Goal: Communication & Community: Answer question/provide support

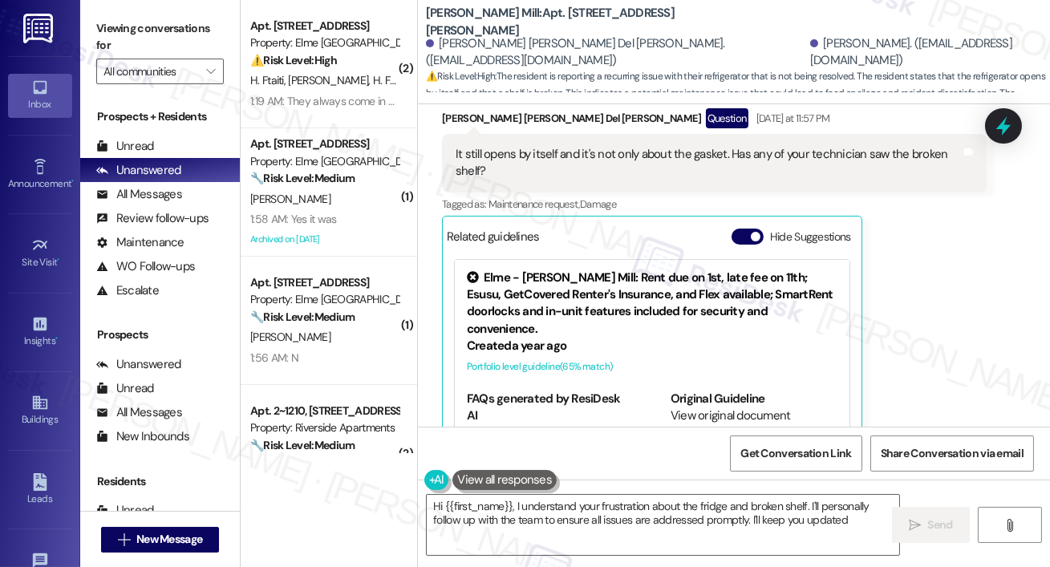
type textarea "Hi {{first_name}}, I understand your frustration about the fridge and broken sh…"
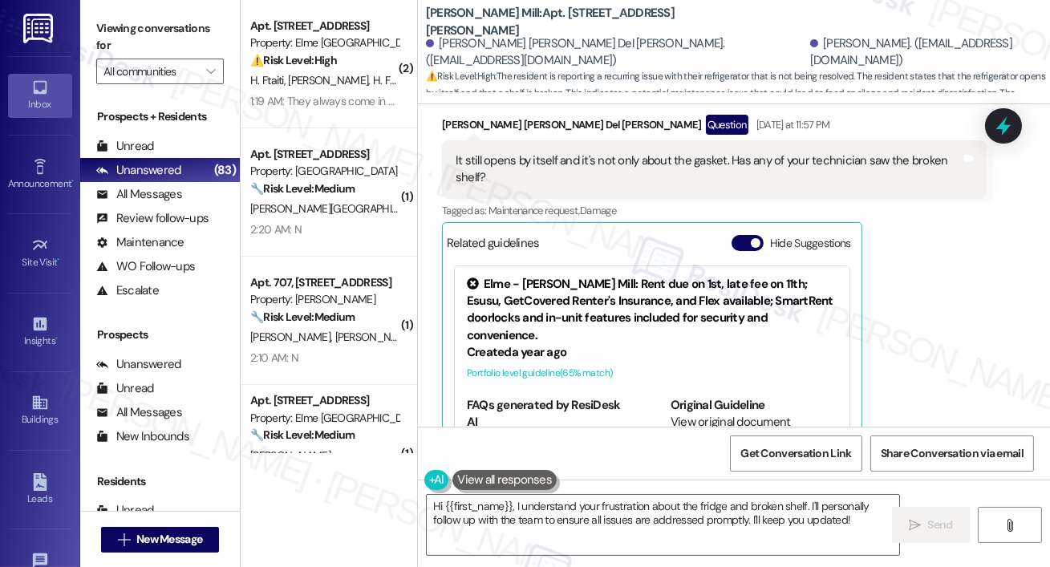
scroll to position [5290, 0]
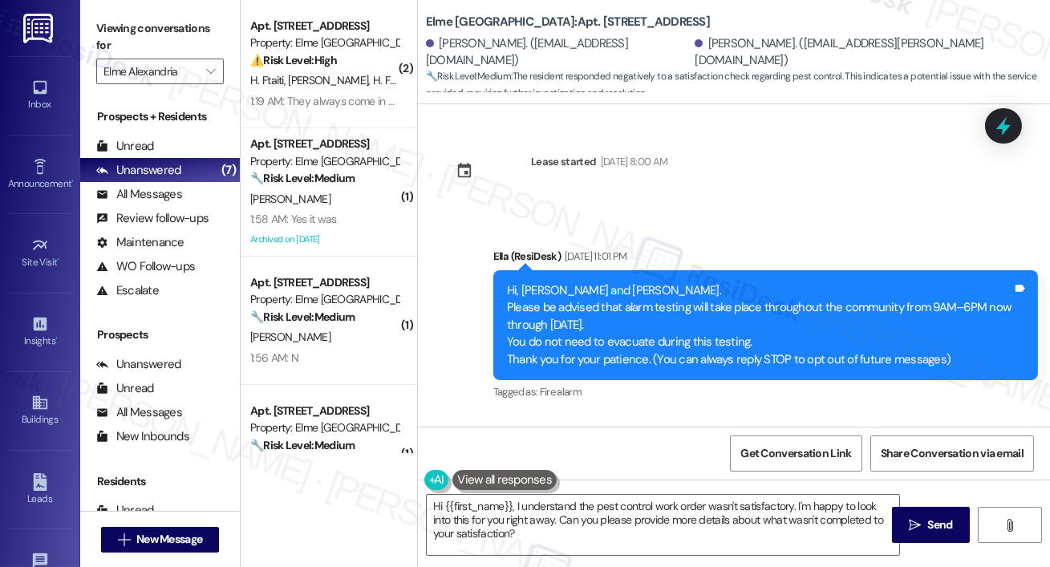
scroll to position [2822, 0]
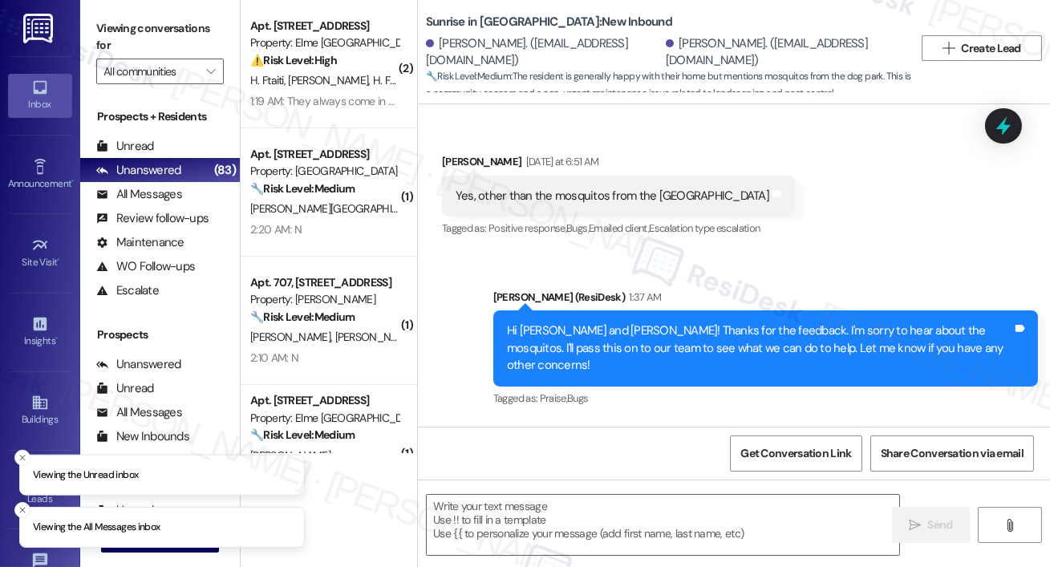
scroll to position [420, 0]
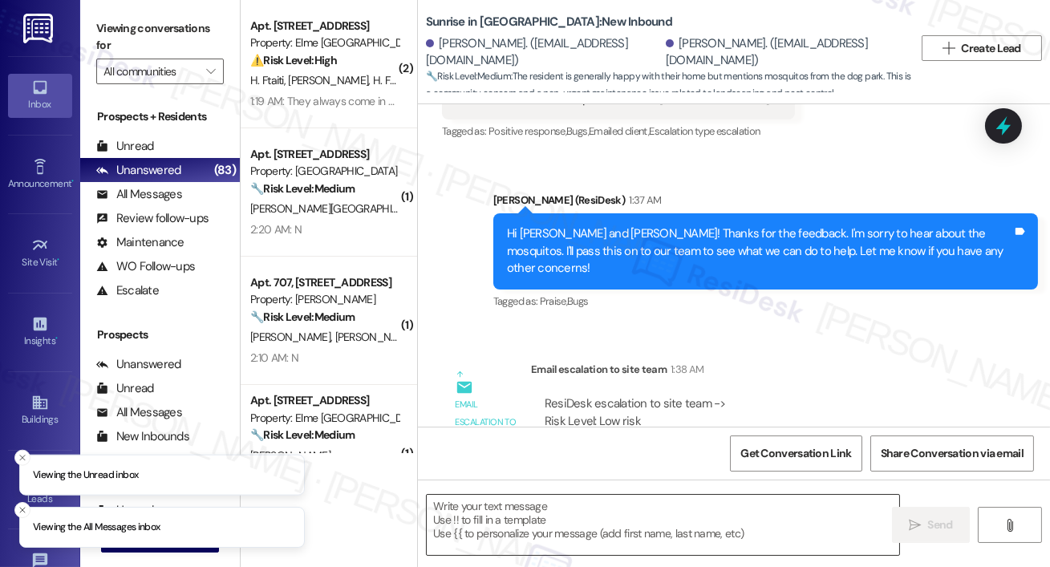
click at [572, 525] on textarea at bounding box center [663, 525] width 473 height 60
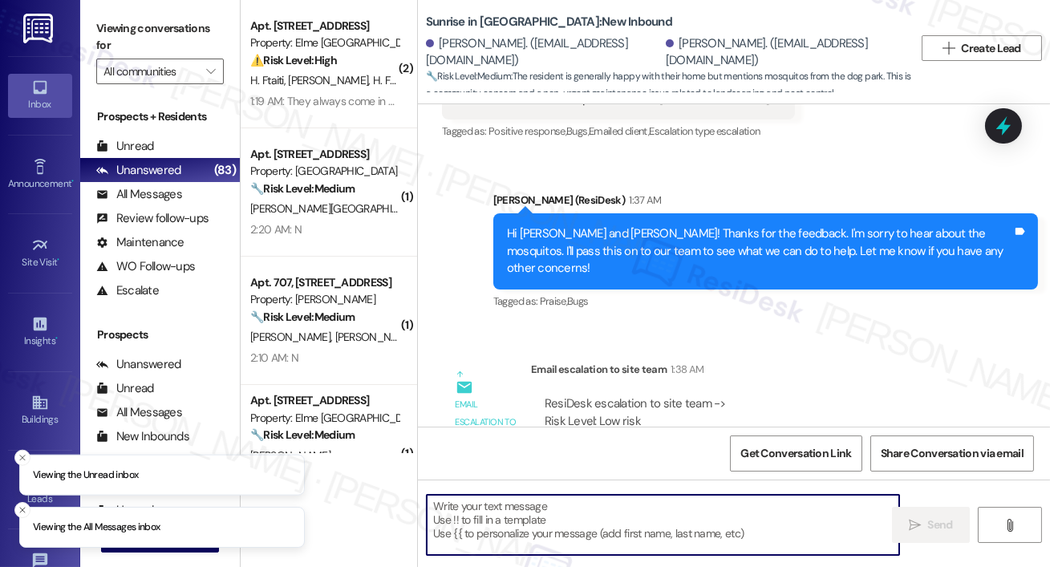
paste textarea "I just received an update from the site team. They’ve taken care of the sitting…"
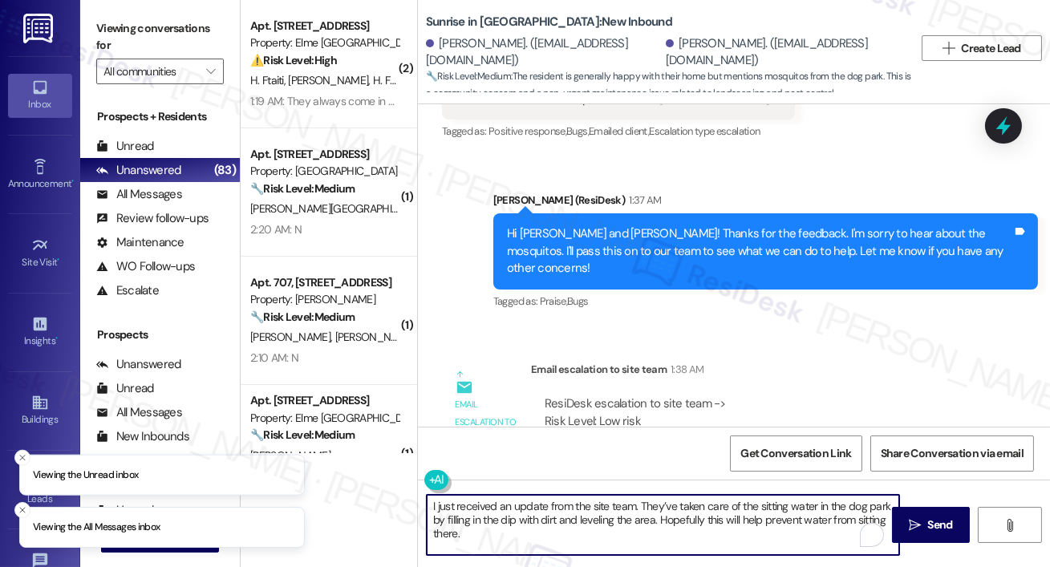
type textarea "I just received an update from the site team. They’ve taken care of the sitting…"
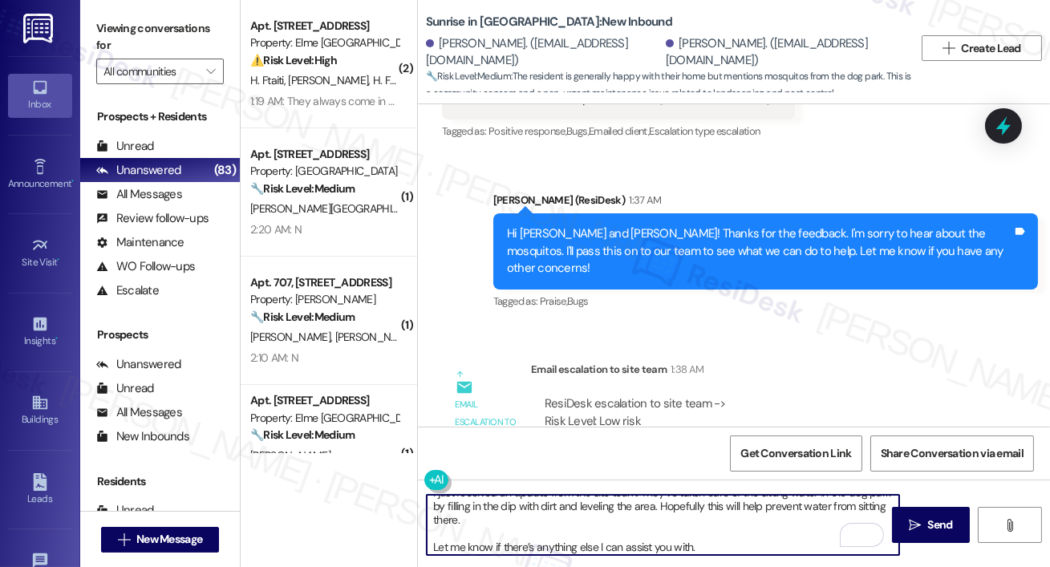
scroll to position [0, 0]
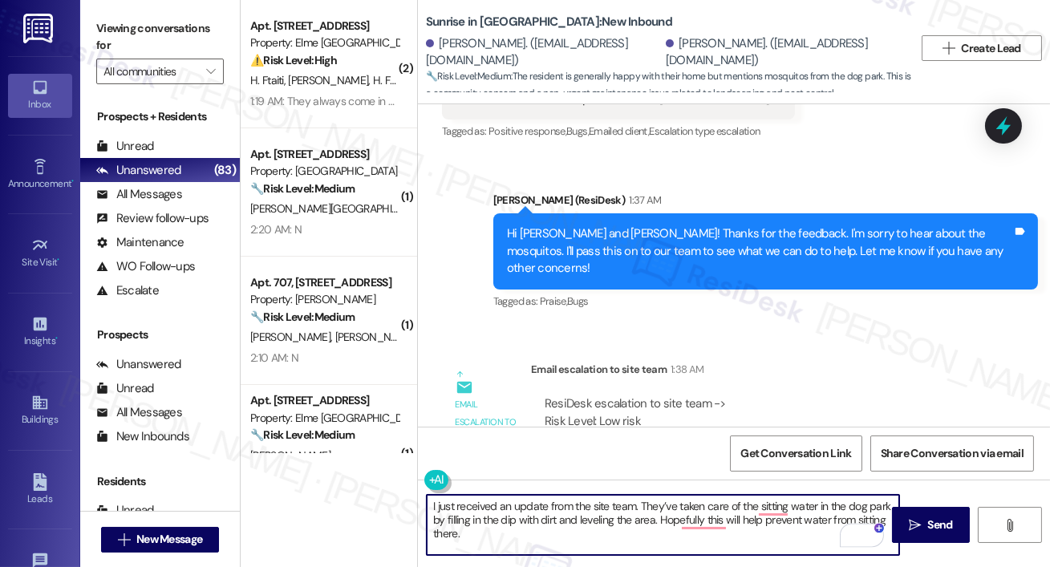
click at [430, 509] on textarea "I just received an update from the site team. They’ve taken care of the sitting…" at bounding box center [663, 525] width 473 height 60
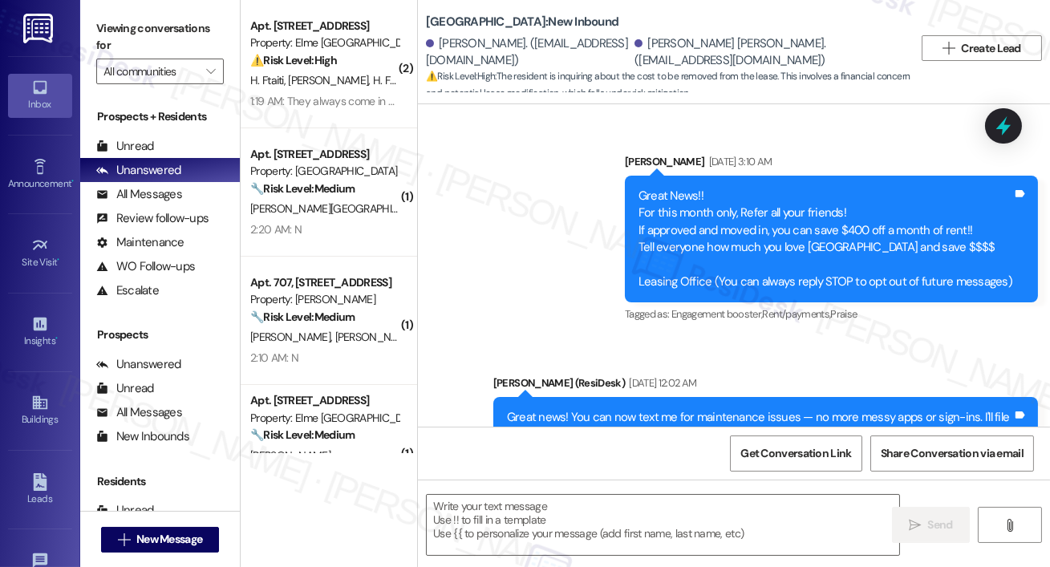
scroll to position [2871, 0]
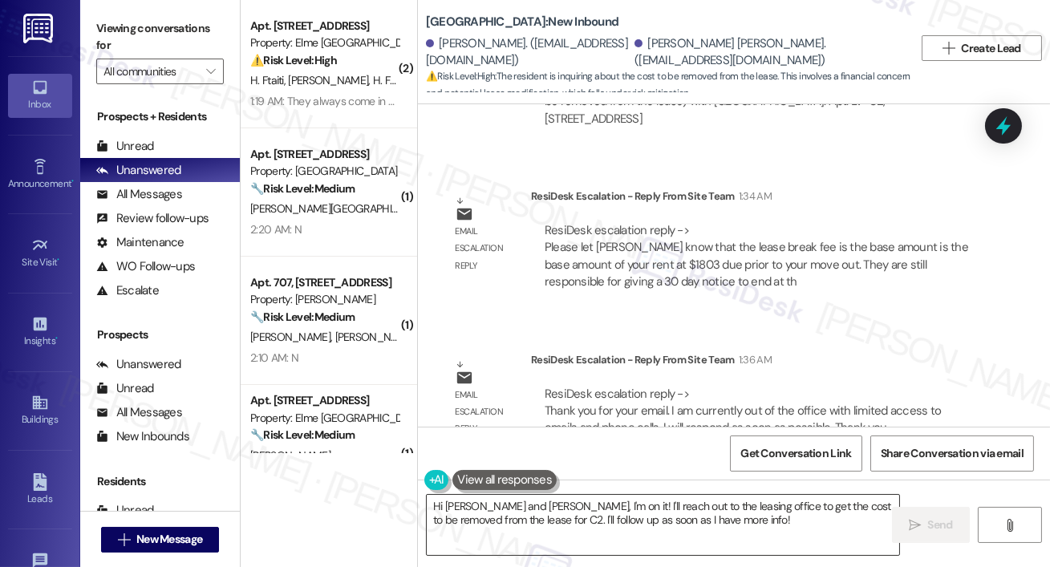
click at [512, 527] on textarea "Hi [PERSON_NAME] and [PERSON_NAME], I'm on it! I'll reach out to the leasing of…" at bounding box center [663, 525] width 473 height 60
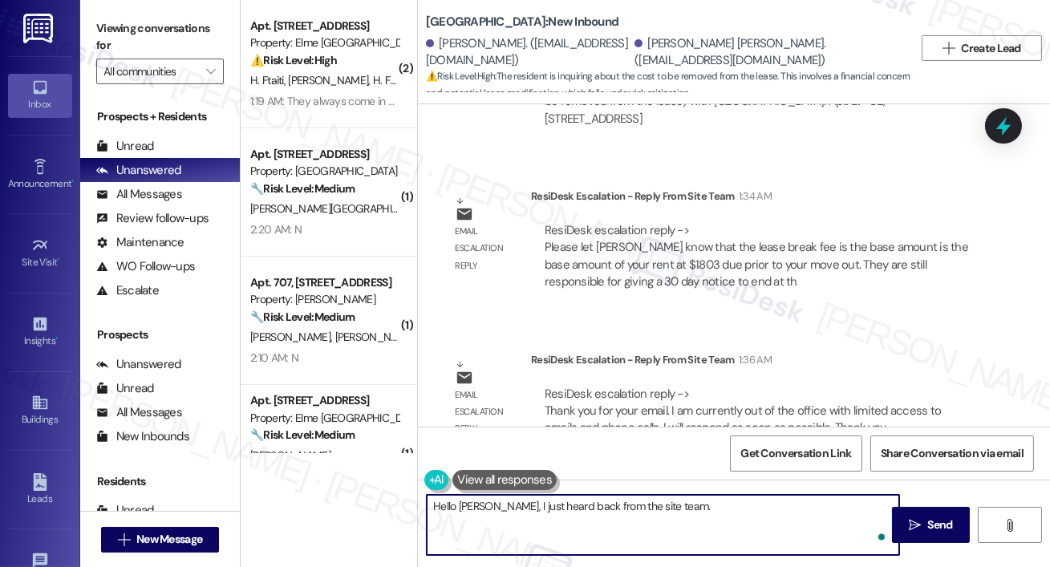
paste textarea "the lease break fee is equal to the base amount of your rent, which is $1,803, …"
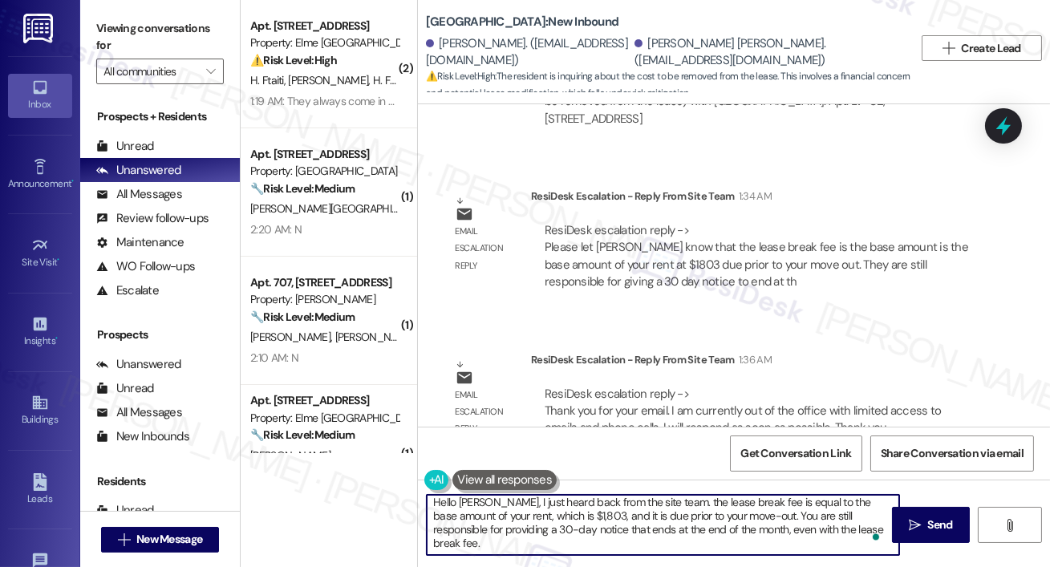
scroll to position [4, 0]
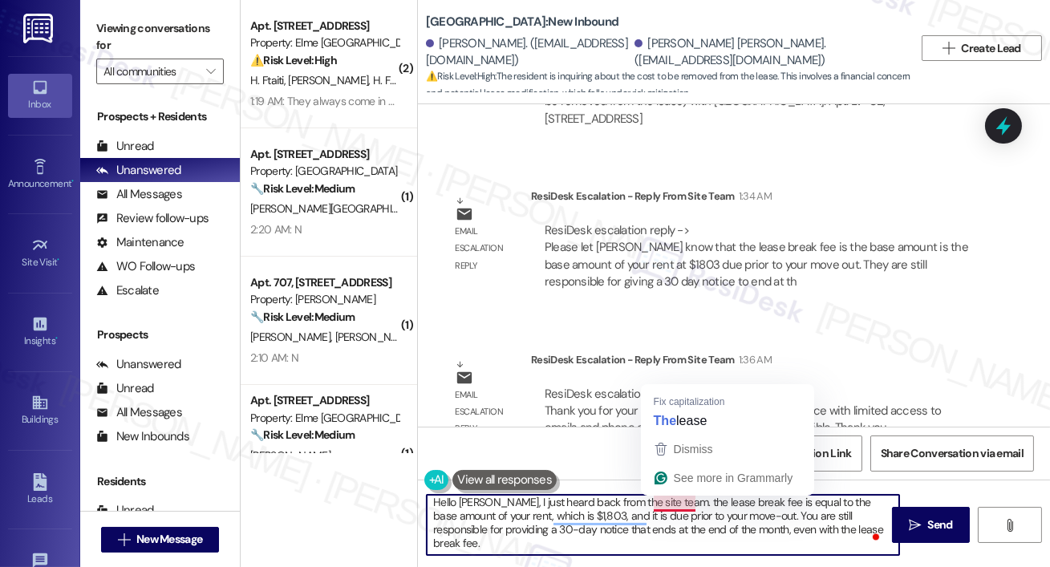
click at [656, 509] on textarea "Hello Juan, I just heard back from the site team. the lease break fee is equal …" at bounding box center [663, 525] width 473 height 60
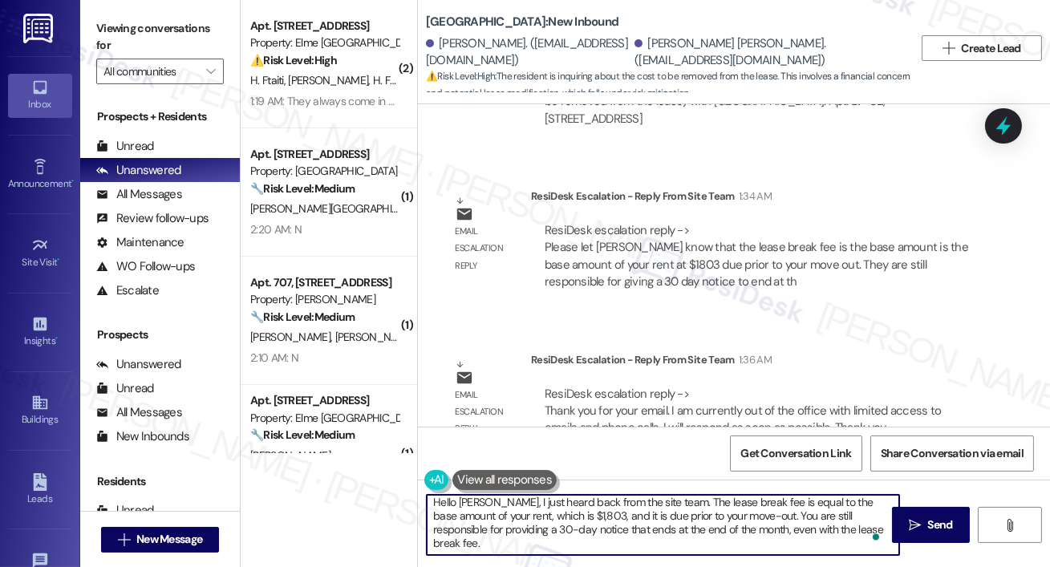
scroll to position [17, 0]
click at [700, 531] on textarea "Hello Juan, I just heard back from the site team. The lease break fee is equal …" at bounding box center [663, 525] width 473 height 60
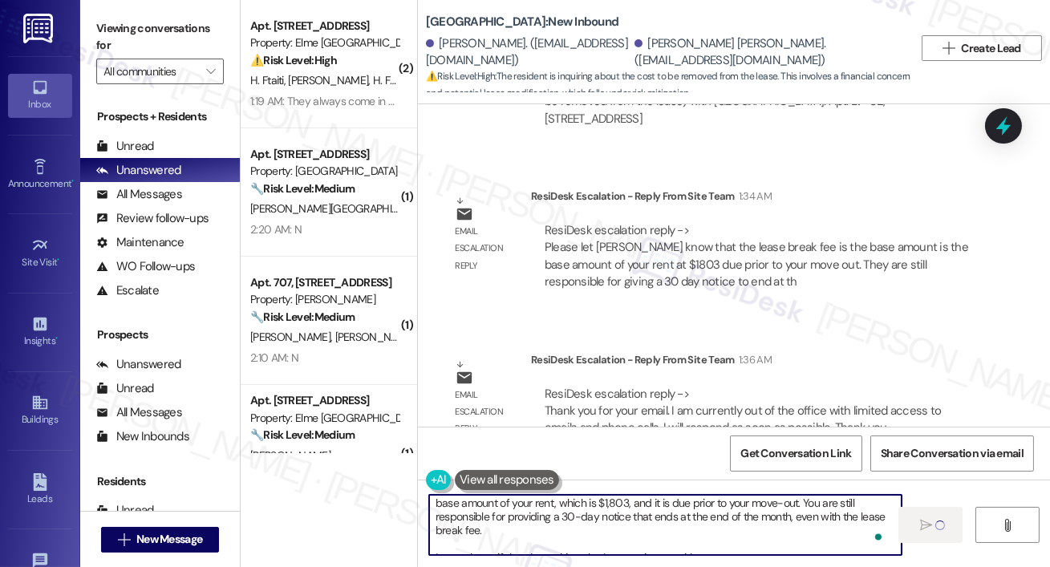
type textarea "Hello Juan, I just heard back from the site team. The lease break fee is equal …"
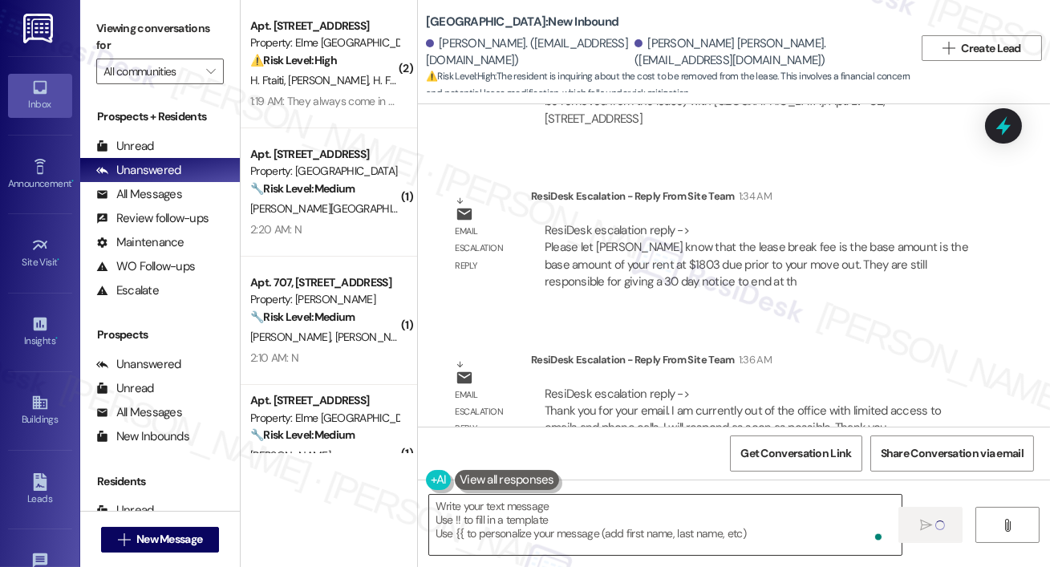
scroll to position [0, 0]
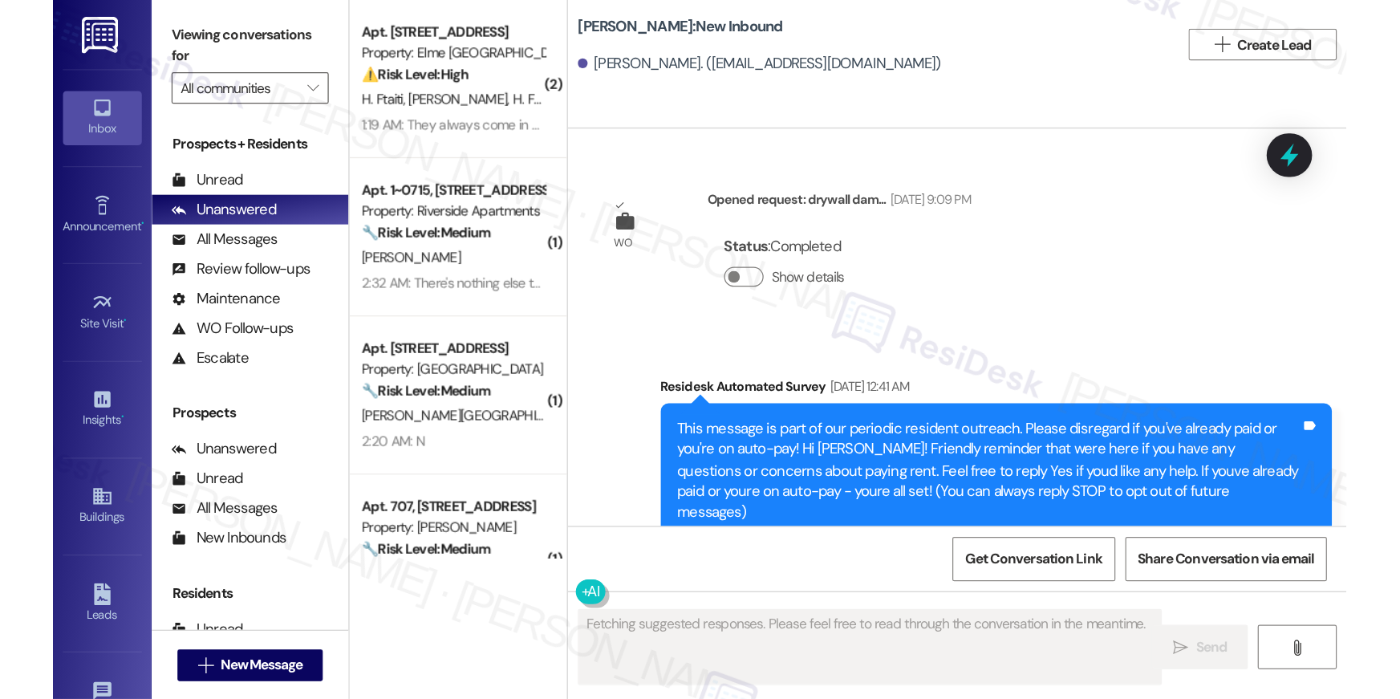
scroll to position [15426, 0]
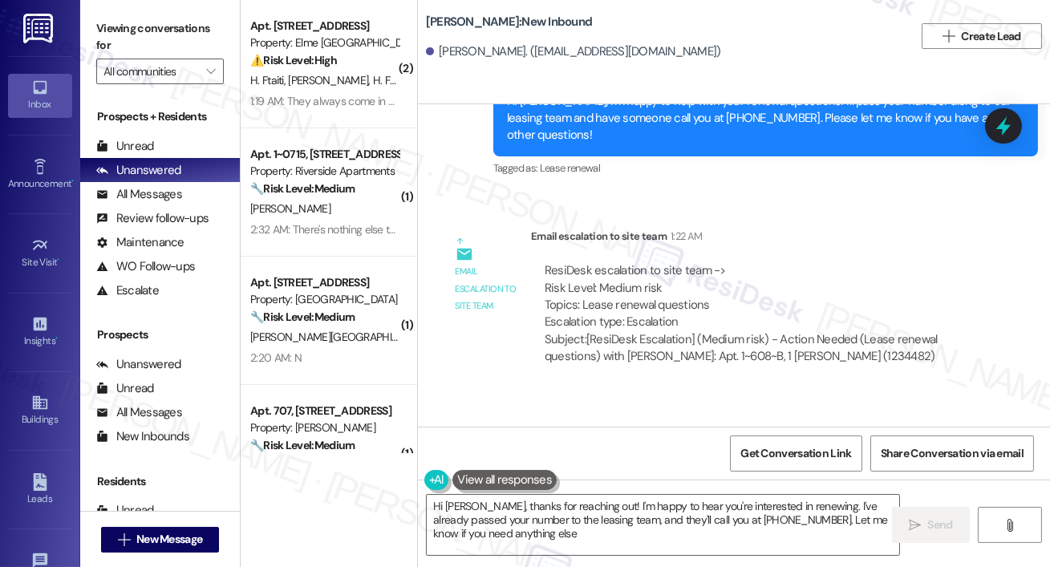
type textarea "Hi [PERSON_NAME], thanks for reaching out! I'm happy to hear you're interested …"
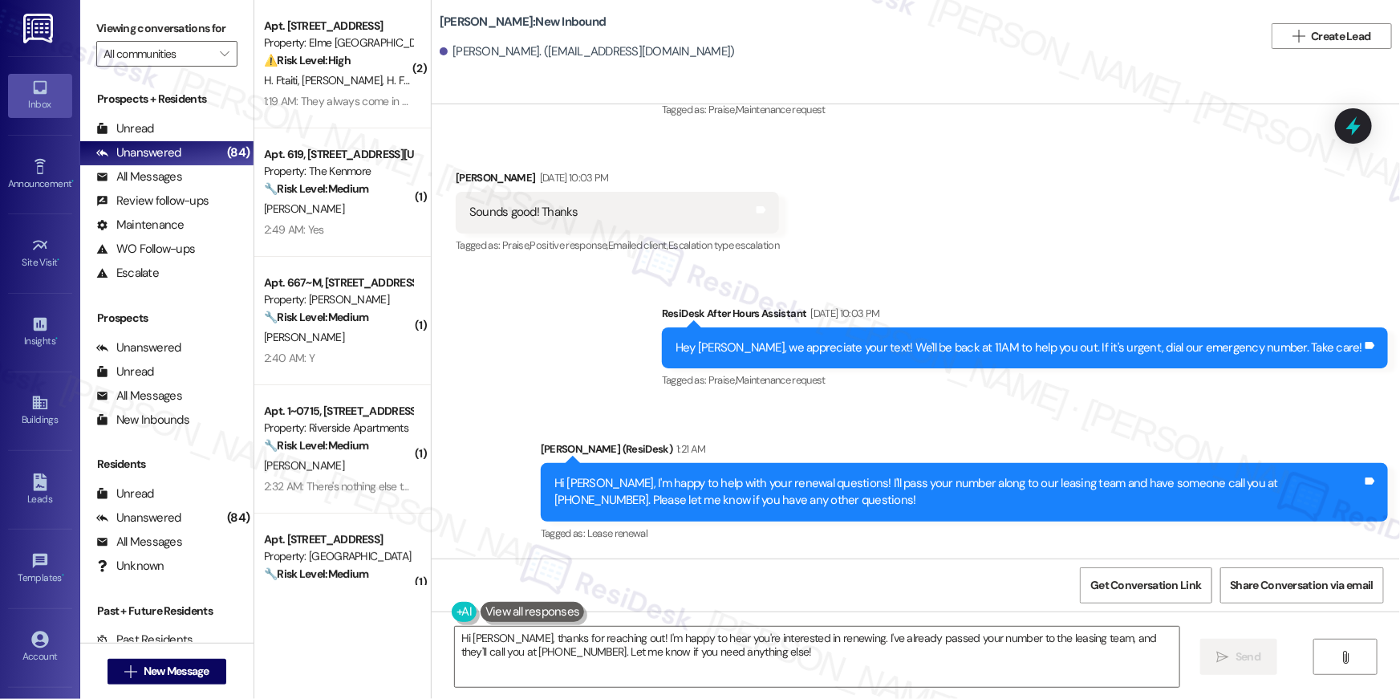
scroll to position [14433, 0]
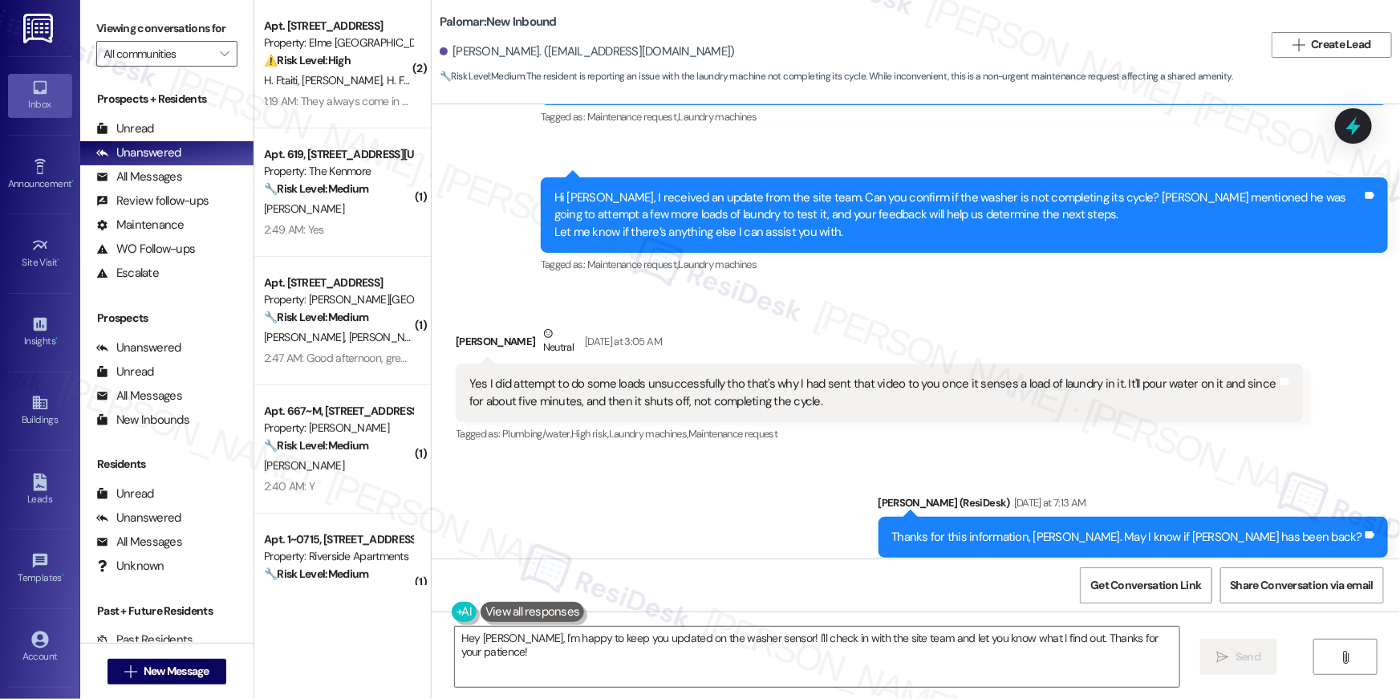
scroll to position [4426, 0]
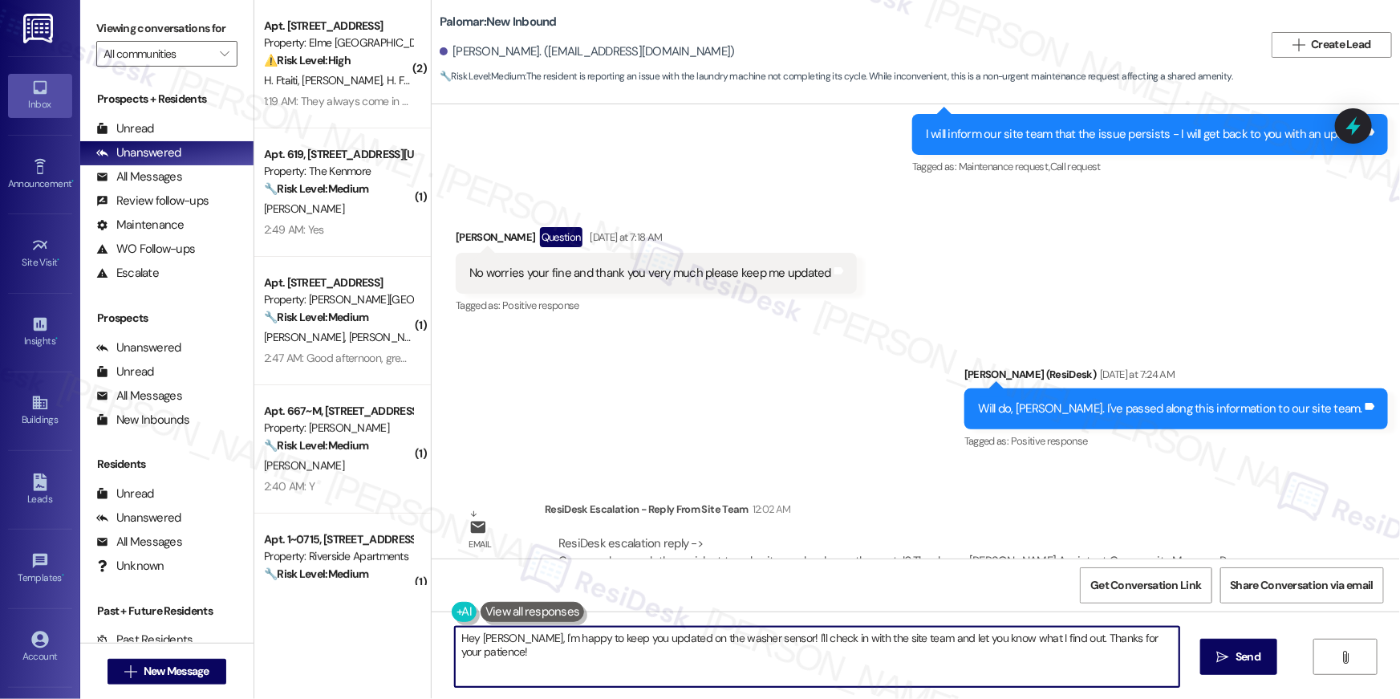
click at [719, 684] on textarea "Hey [PERSON_NAME], I'm happy to keep you updated on the washer sensor! I'll che…" at bounding box center [817, 657] width 724 height 60
click at [746, 655] on textarea "Hey [PERSON_NAME], I'm happy to keep you updated on the washer sensor! I'll che…" at bounding box center [817, 657] width 724 height 60
click at [683, 649] on textarea "Hey [PERSON_NAME], I'm happy to keep you updated on the washer sensor! I'll che…" at bounding box center [813, 657] width 724 height 60
drag, startPoint x: 631, startPoint y: 658, endPoint x: 304, endPoint y: 593, distance: 332.9
click at [304, 593] on div "( 2 ) Apt. 2115, [STREET_ADDRESS] Property: Elme Alexandria ⚠️ Risk Level: High…" at bounding box center [827, 349] width 1146 height 699
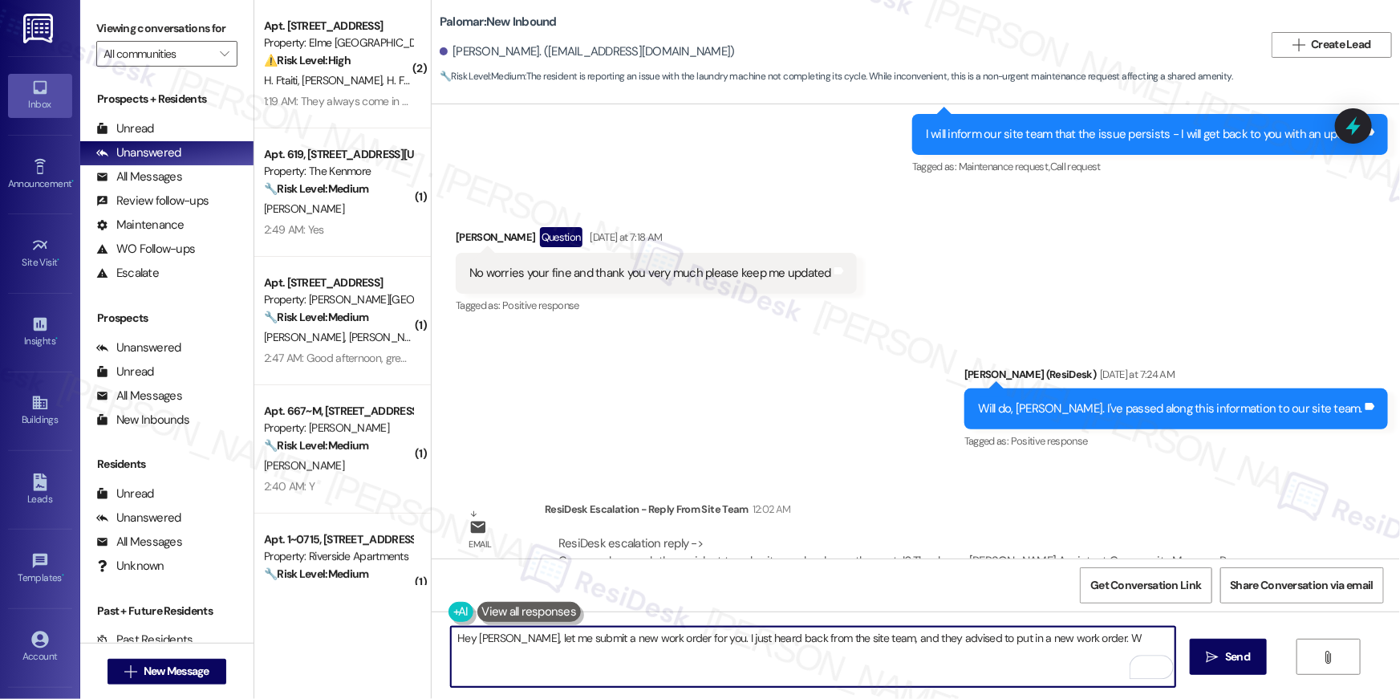
type textarea "Hey [PERSON_NAME], let me submit a new work order for you. I just heard back fr…"
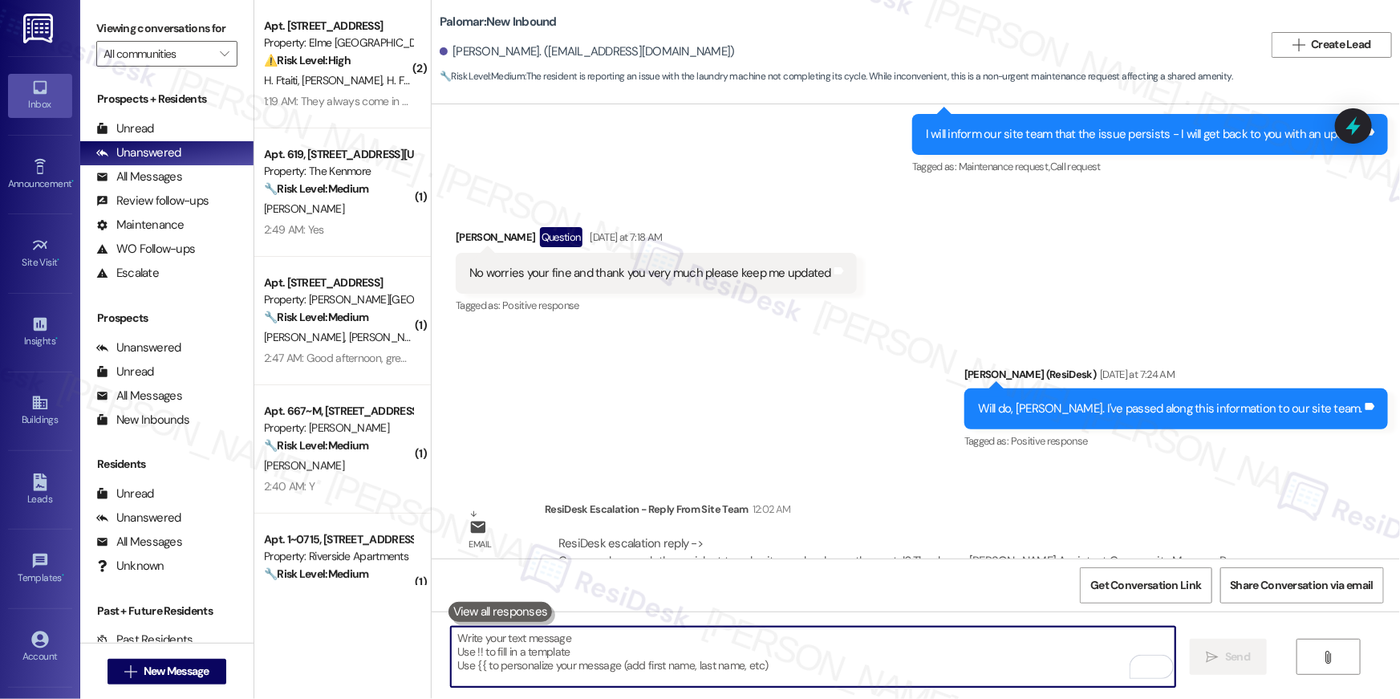
click at [952, 646] on textarea "To enrich screen reader interactions, please activate Accessibility in Grammarl…" at bounding box center [813, 657] width 724 height 60
click at [874, 659] on textarea "To enrich screen reader interactions, please activate Accessibility in Grammarl…" at bounding box center [813, 657] width 724 height 60
click at [874, 657] on textarea "To enrich screen reader interactions, please activate Accessibility in Grammarl…" at bounding box center [813, 657] width 724 height 60
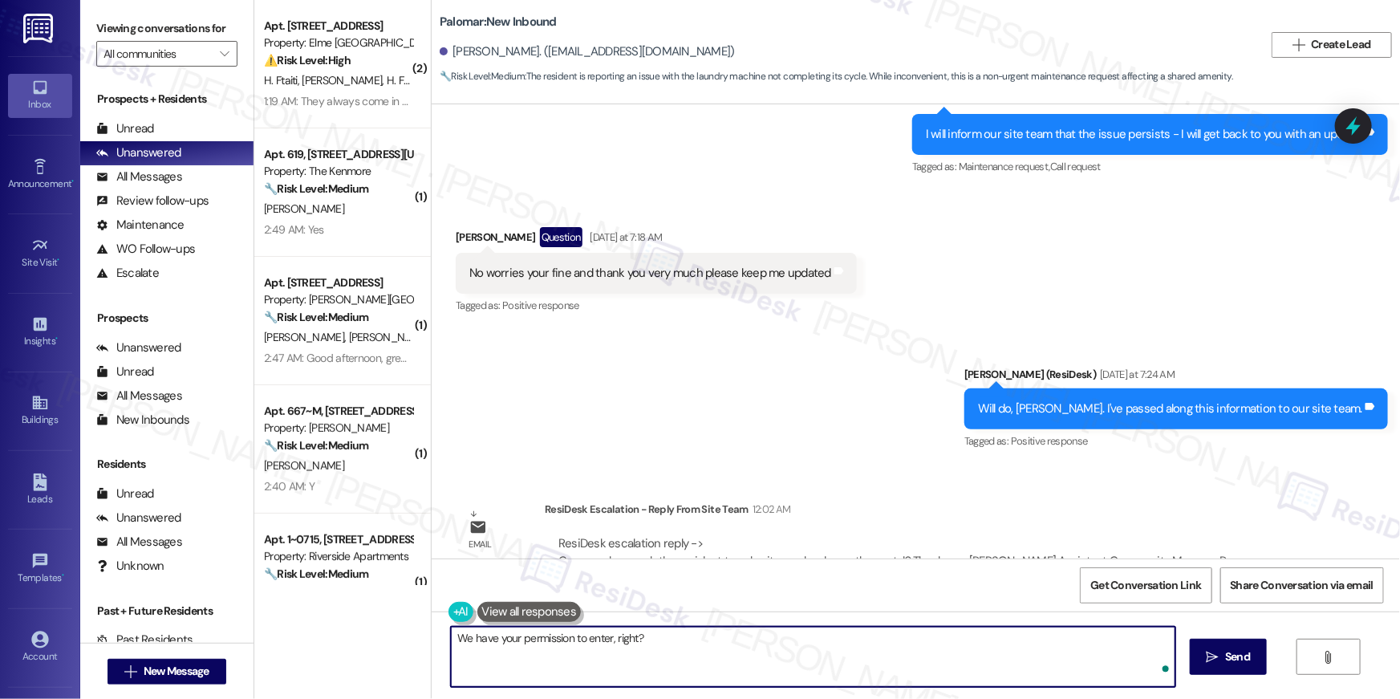
type textarea "We have your permission to enter, right?"
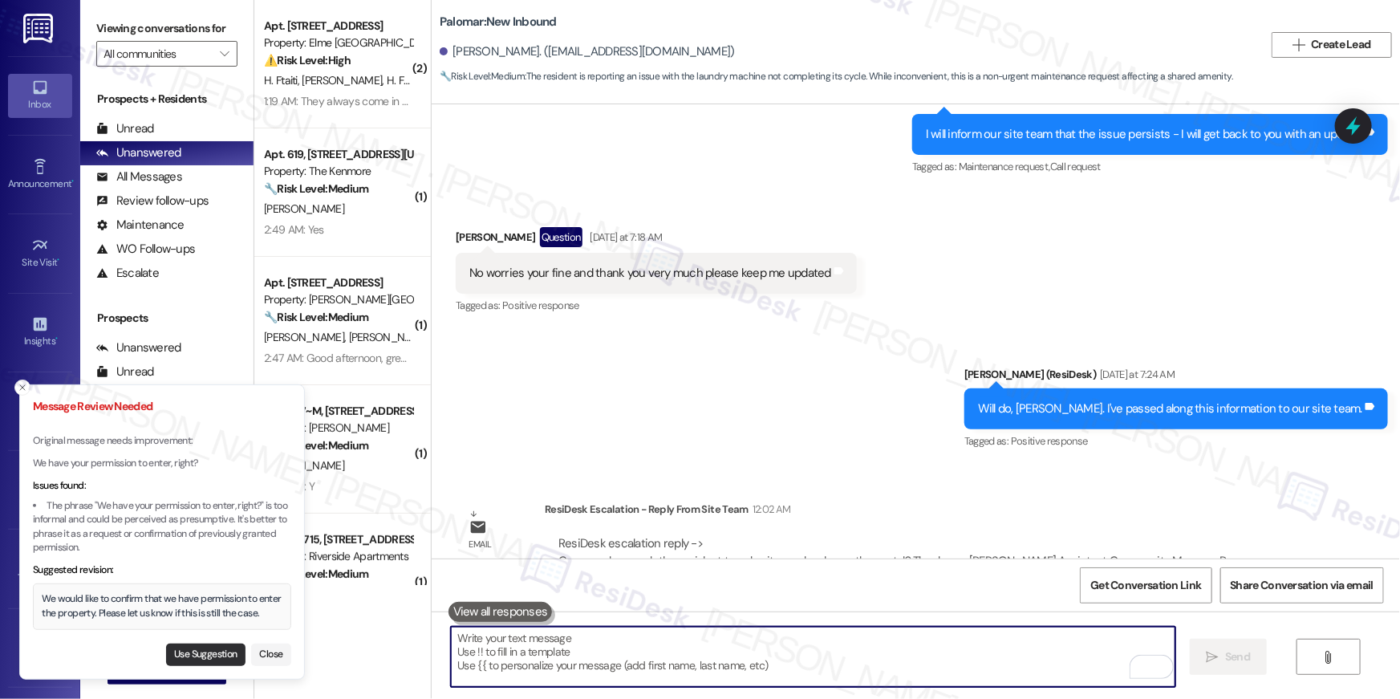
click at [225, 655] on button "Use Suggestion" at bounding box center [205, 654] width 79 height 22
type textarea "We would like to confirm that we have permission to enter the property. Please …"
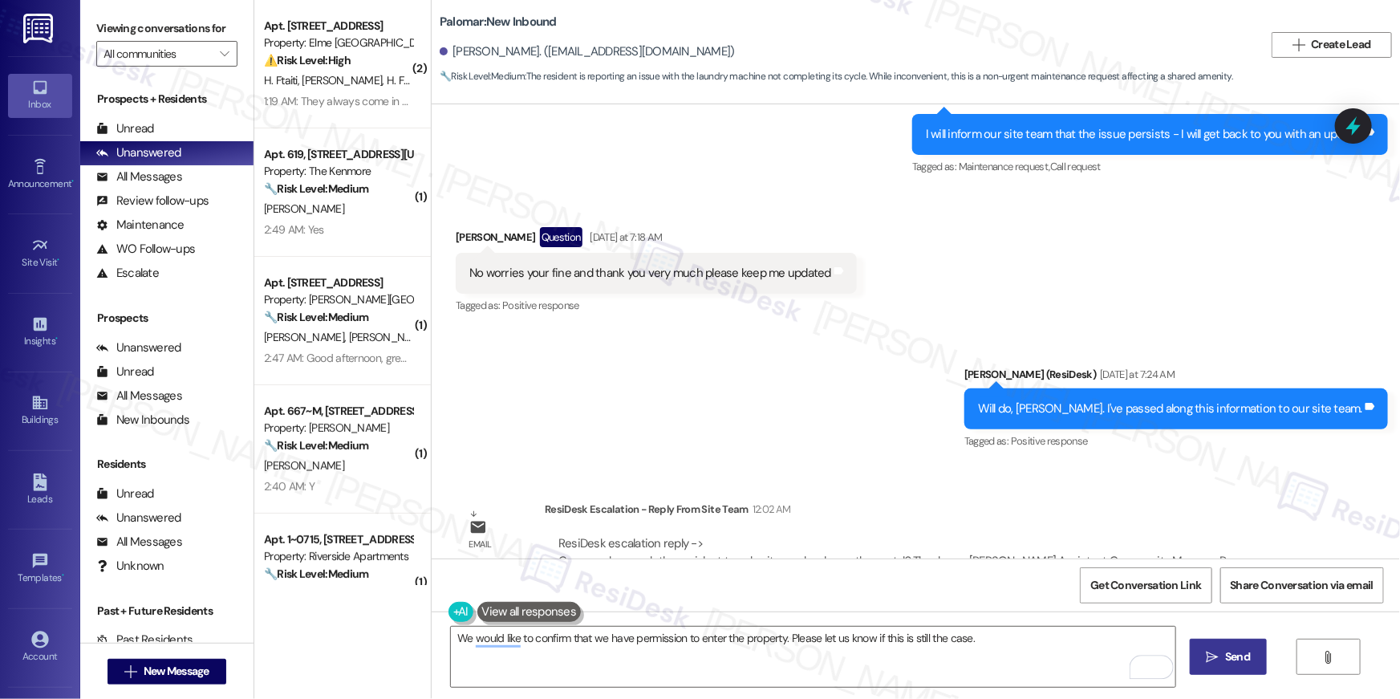
click at [1228, 662] on span "Send" at bounding box center [1237, 656] width 25 height 17
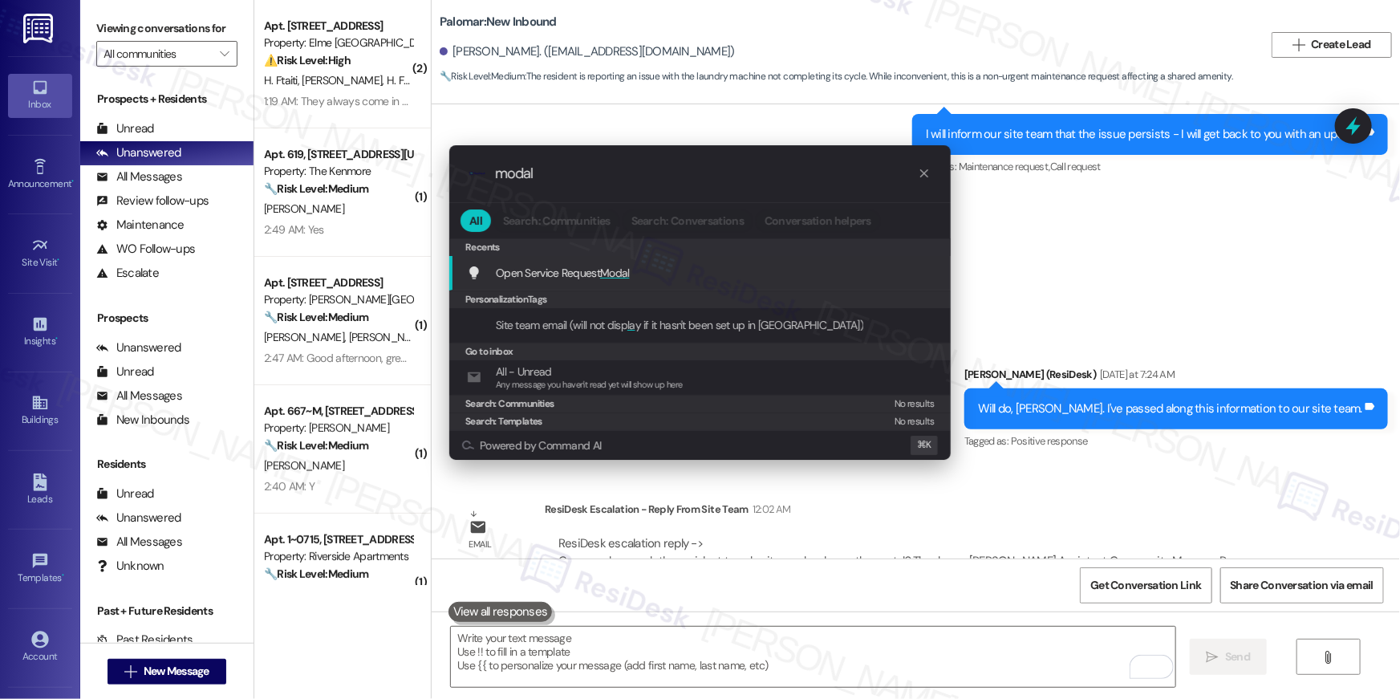
click at [601, 261] on div "Open Service Request Modal Add shortcut" at bounding box center [699, 273] width 501 height 34
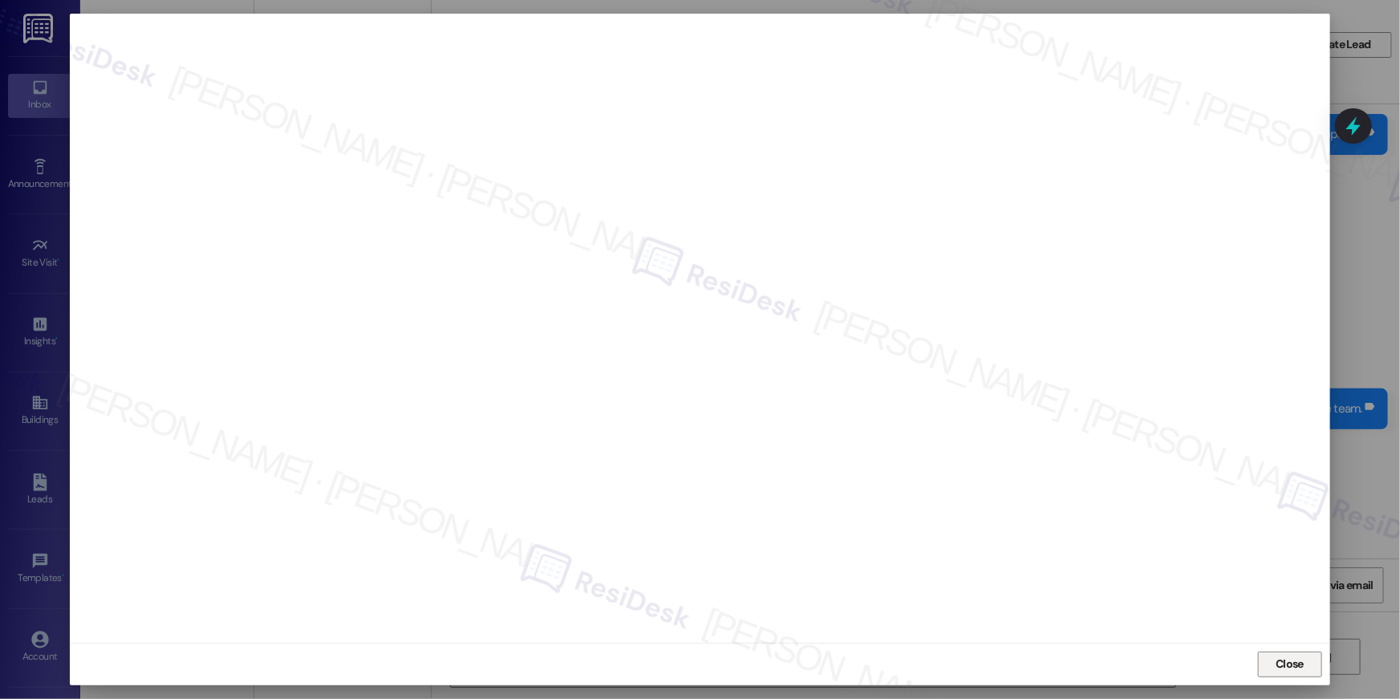
click at [1276, 668] on span "Close" at bounding box center [1290, 663] width 28 height 17
click at [1290, 673] on span "Close" at bounding box center [1289, 664] width 34 height 24
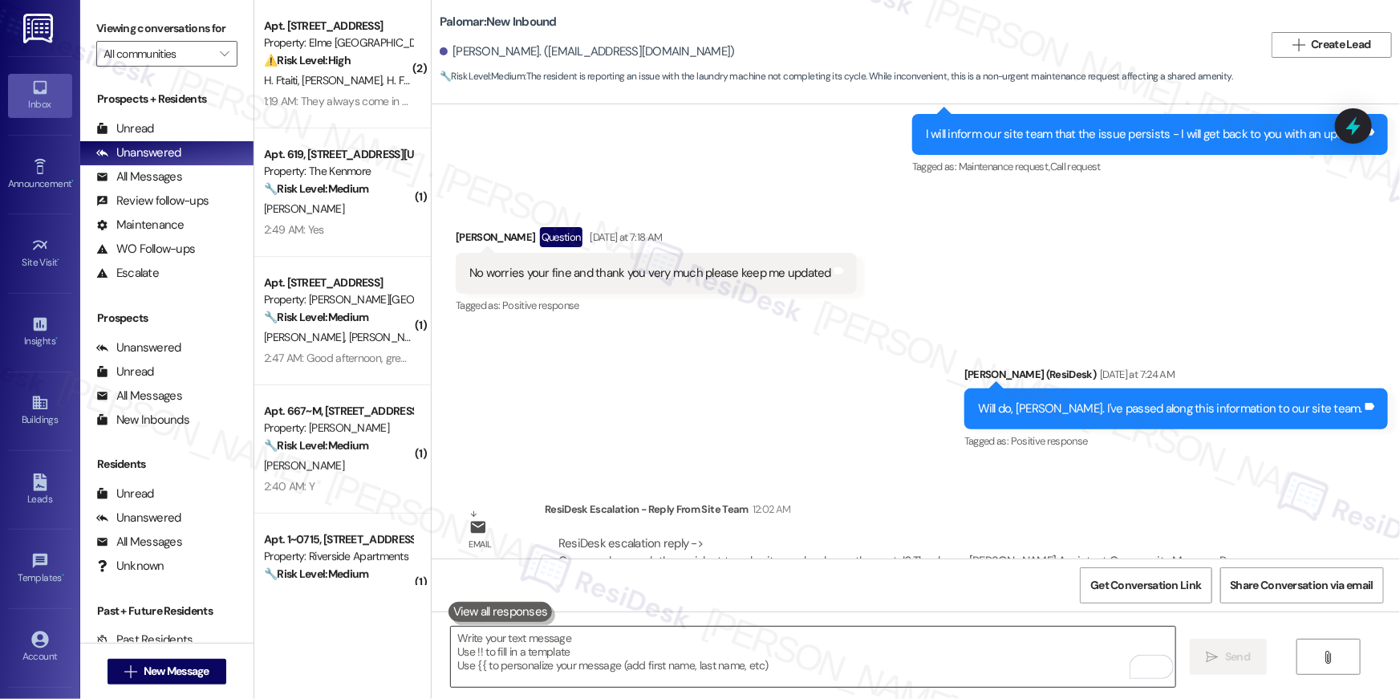
click at [870, 653] on textarea "To enrich screen reader interactions, please activate Accessibility in Grammarl…" at bounding box center [813, 657] width 724 height 60
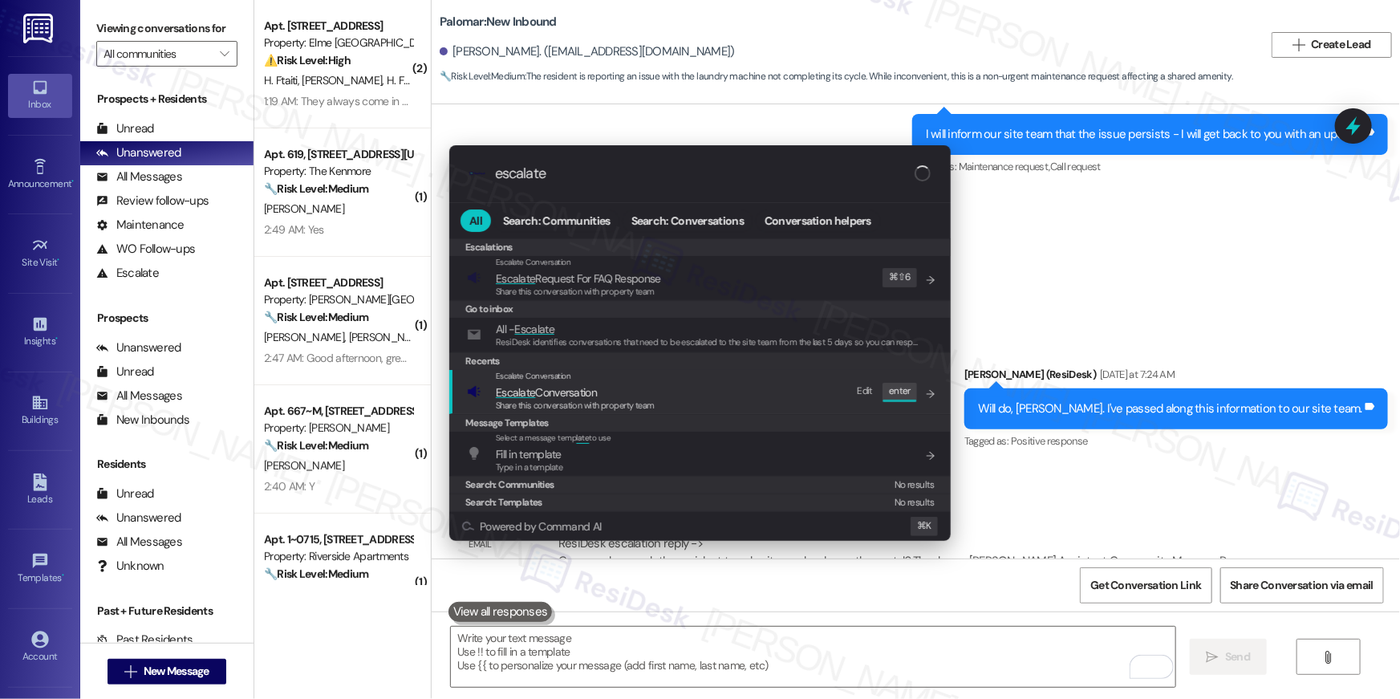
type input "escalate"
click at [649, 392] on span "Escalate Conversation" at bounding box center [575, 392] width 159 height 18
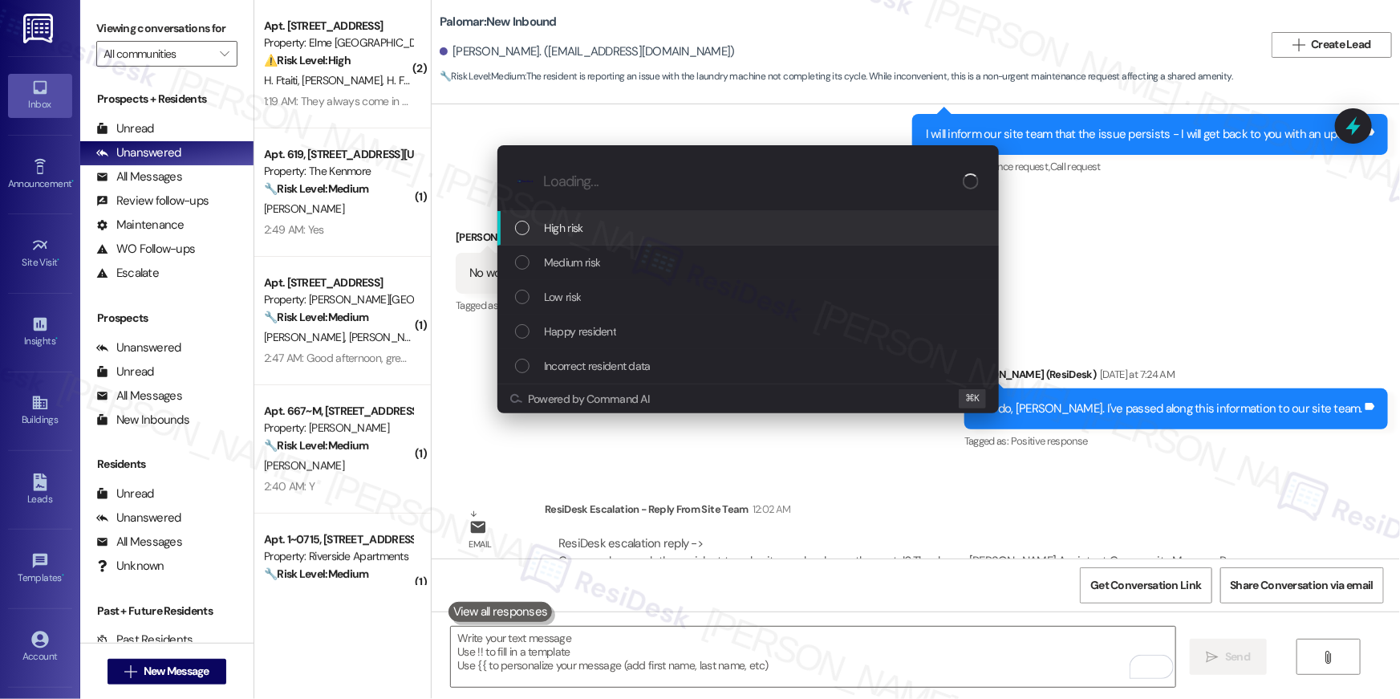
click at [627, 225] on div "High risk" at bounding box center [749, 228] width 469 height 18
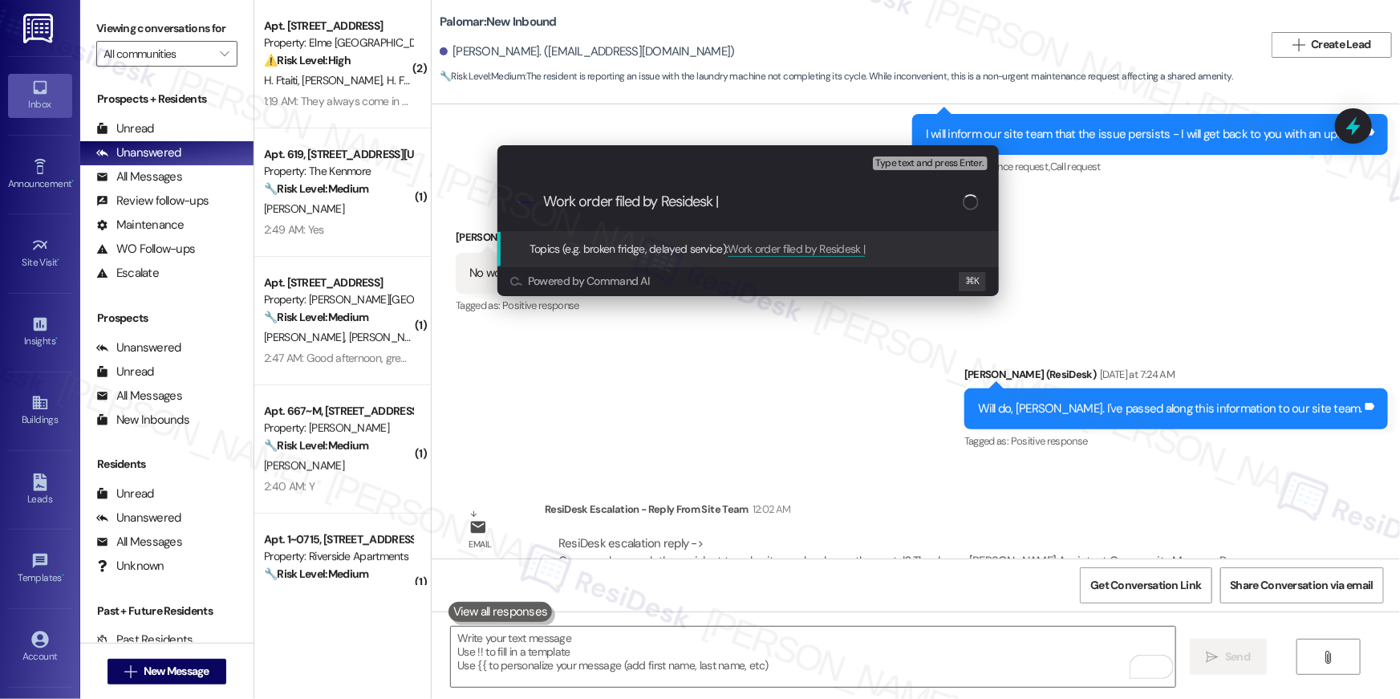
paste input "serviceRequestId:"1138468""
click at [778, 210] on input "Work order filed by Residesk | serviceRequestId:"1138468"" at bounding box center [753, 201] width 420 height 17
type input "Work order filed by Residesk | WO # :"1138468""
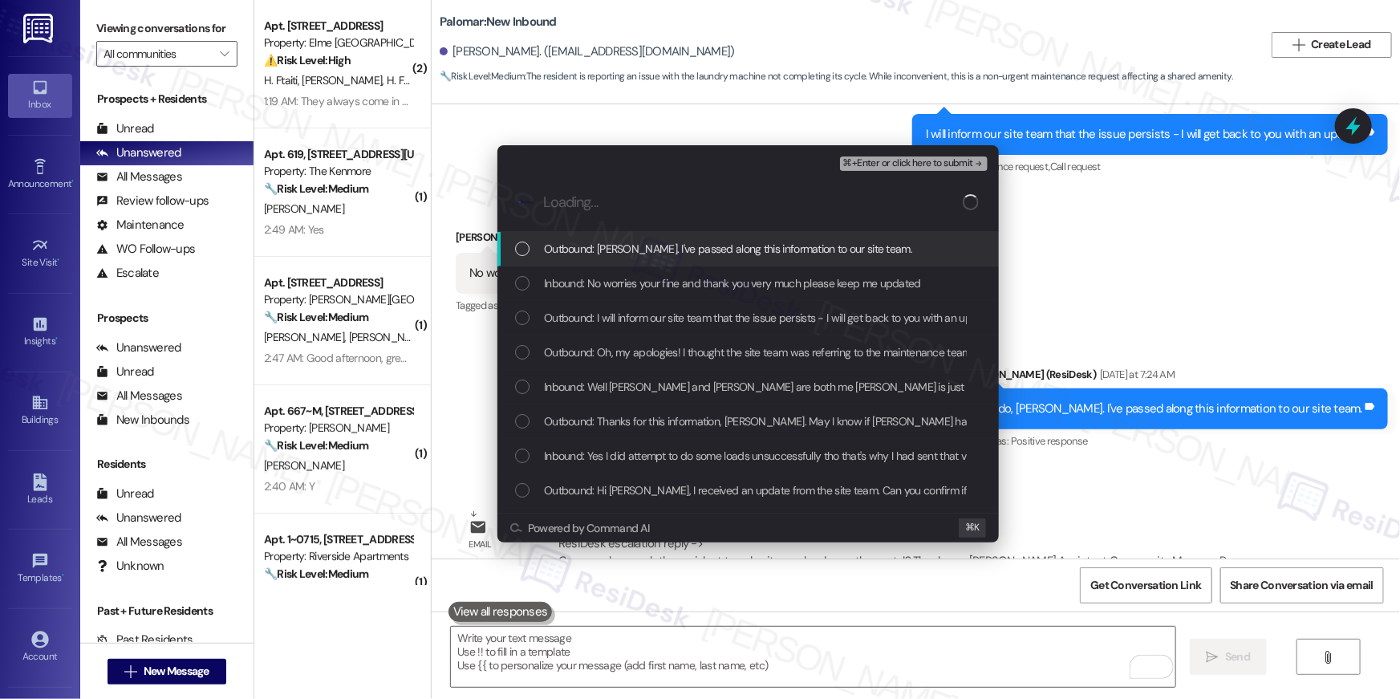
click at [639, 256] on span "Outbound: [PERSON_NAME]. I've passed along this information to our site team." at bounding box center [728, 249] width 368 height 18
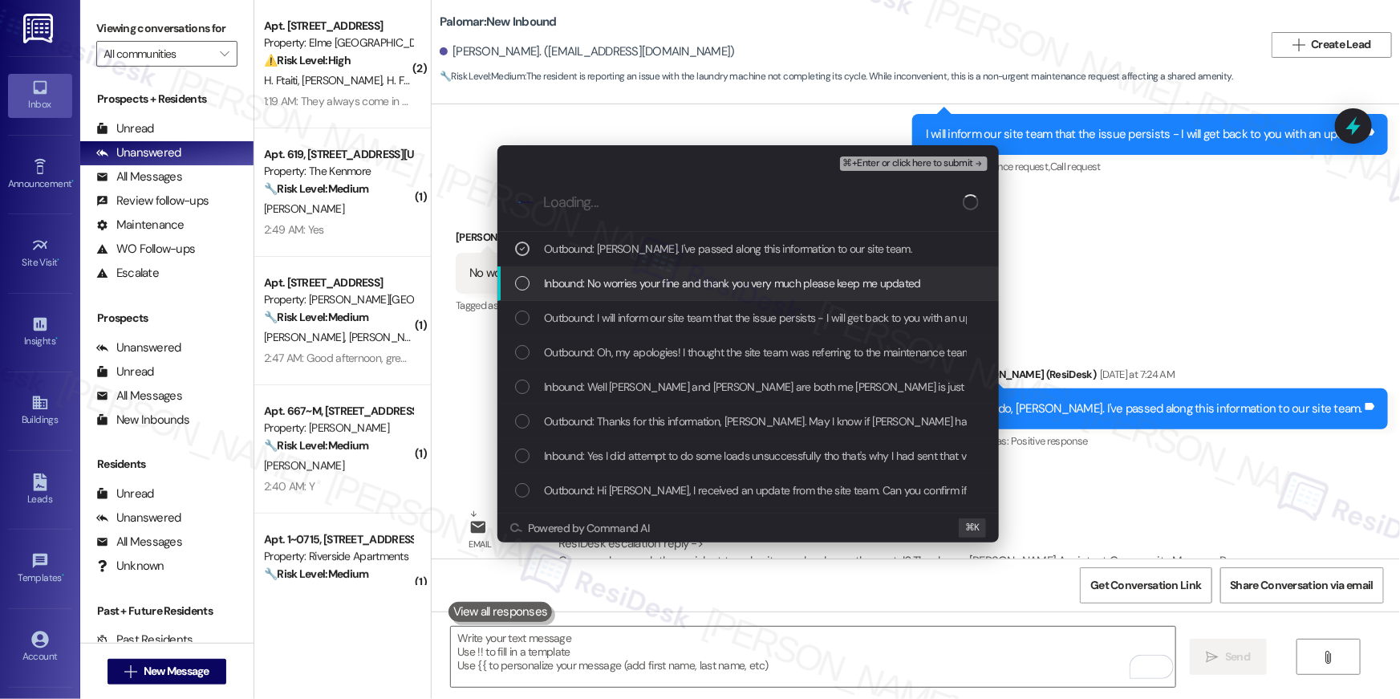
click at [642, 272] on div "Inbound: No worries your fine and thank you very much please keep me updated" at bounding box center [747, 283] width 501 height 34
click at [643, 310] on span "Outbound: I will inform our site team that the issue persists - I will get back…" at bounding box center [770, 318] width 452 height 18
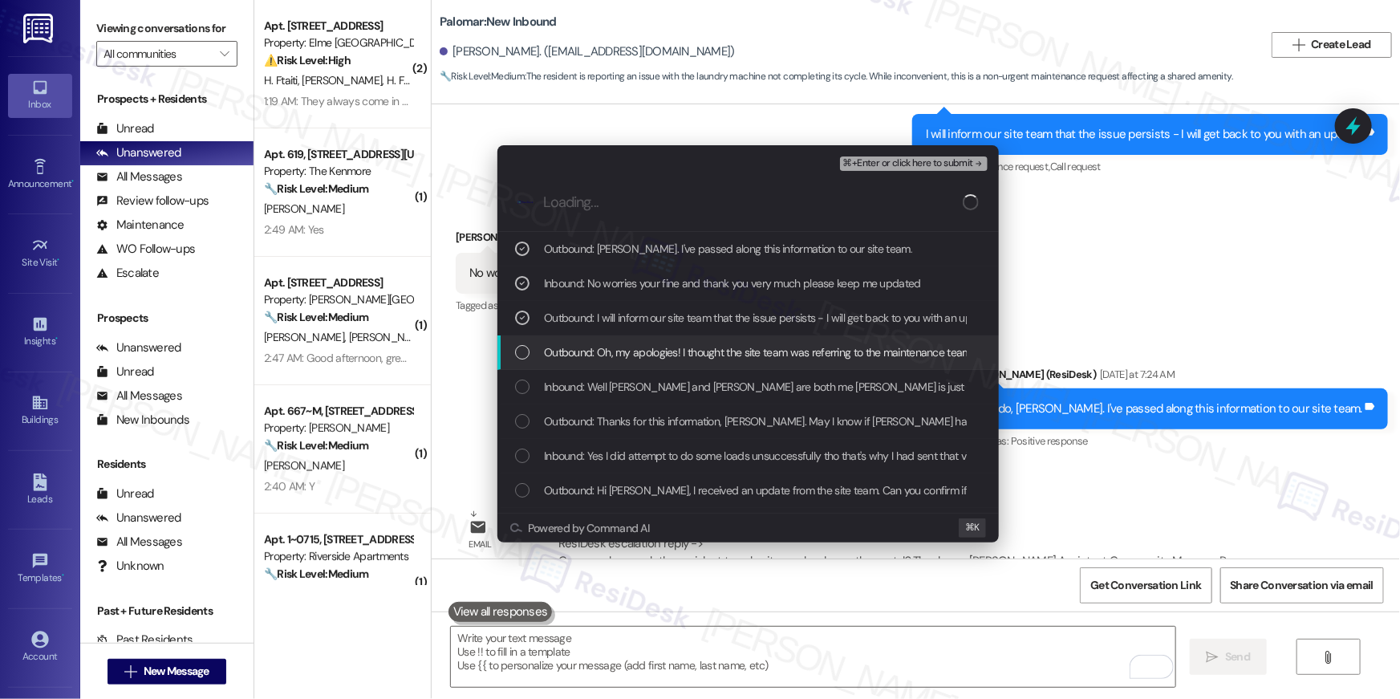
click at [655, 344] on span "Outbound: Oh, my apologies! I thought the site team was referring to the mainte…" at bounding box center [823, 352] width 558 height 18
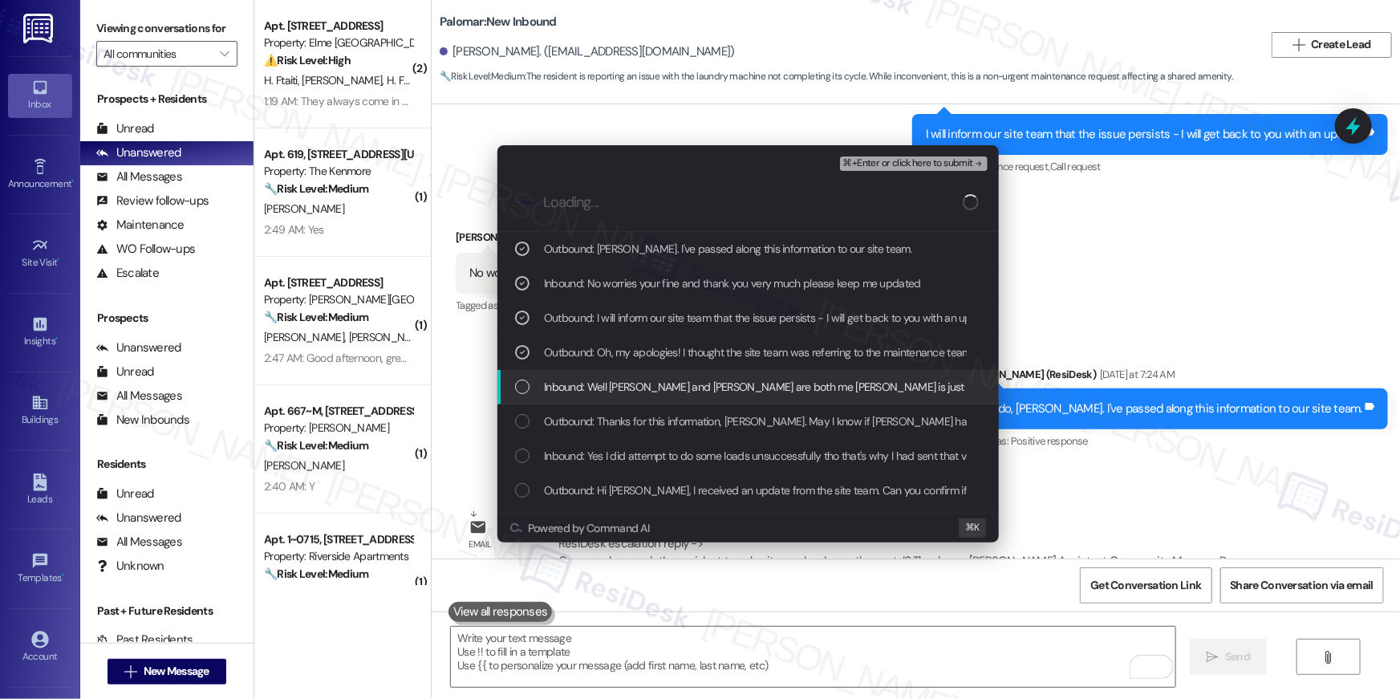
drag, startPoint x: 654, startPoint y: 386, endPoint x: 651, endPoint y: 418, distance: 32.2
click at [654, 387] on span "Inbound: Well [PERSON_NAME] and [PERSON_NAME] are both me [PERSON_NAME] is just…" at bounding box center [969, 387] width 851 height 18
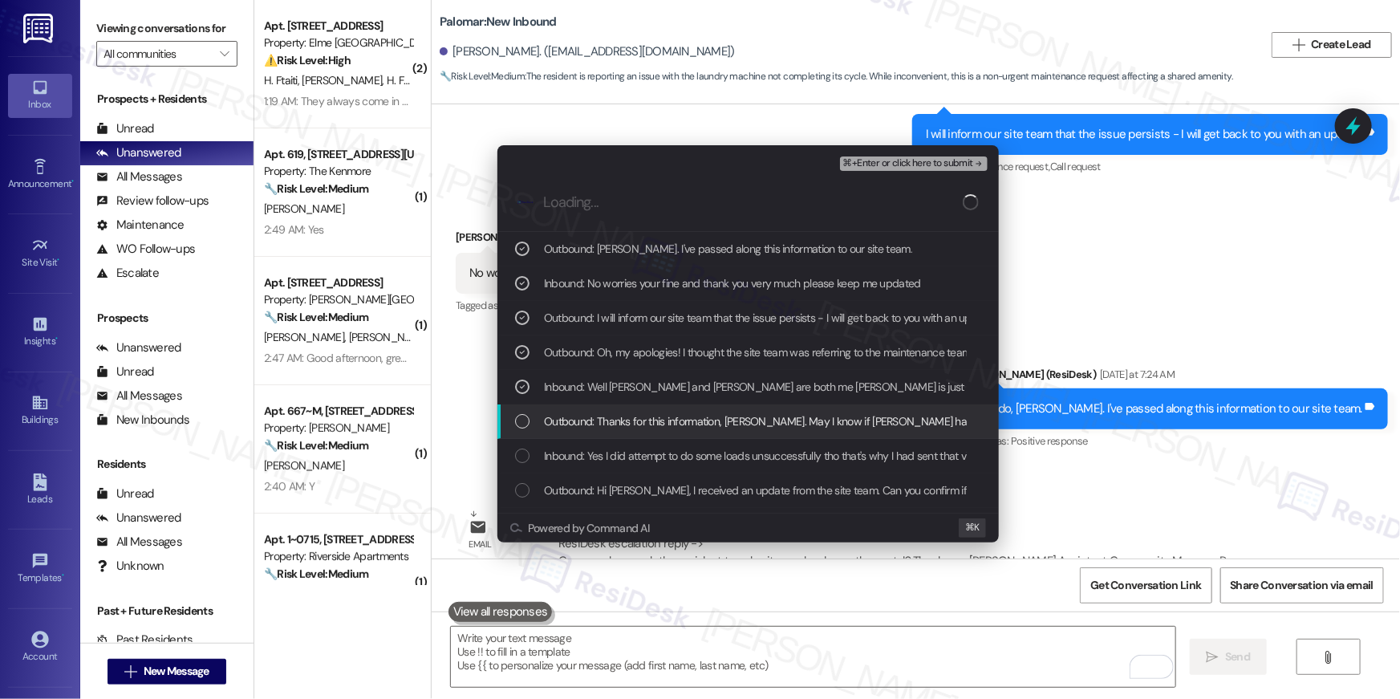
click at [650, 420] on span "Outbound: Thanks for this information, [PERSON_NAME]. May I know if [PERSON_NAM…" at bounding box center [787, 421] width 486 height 18
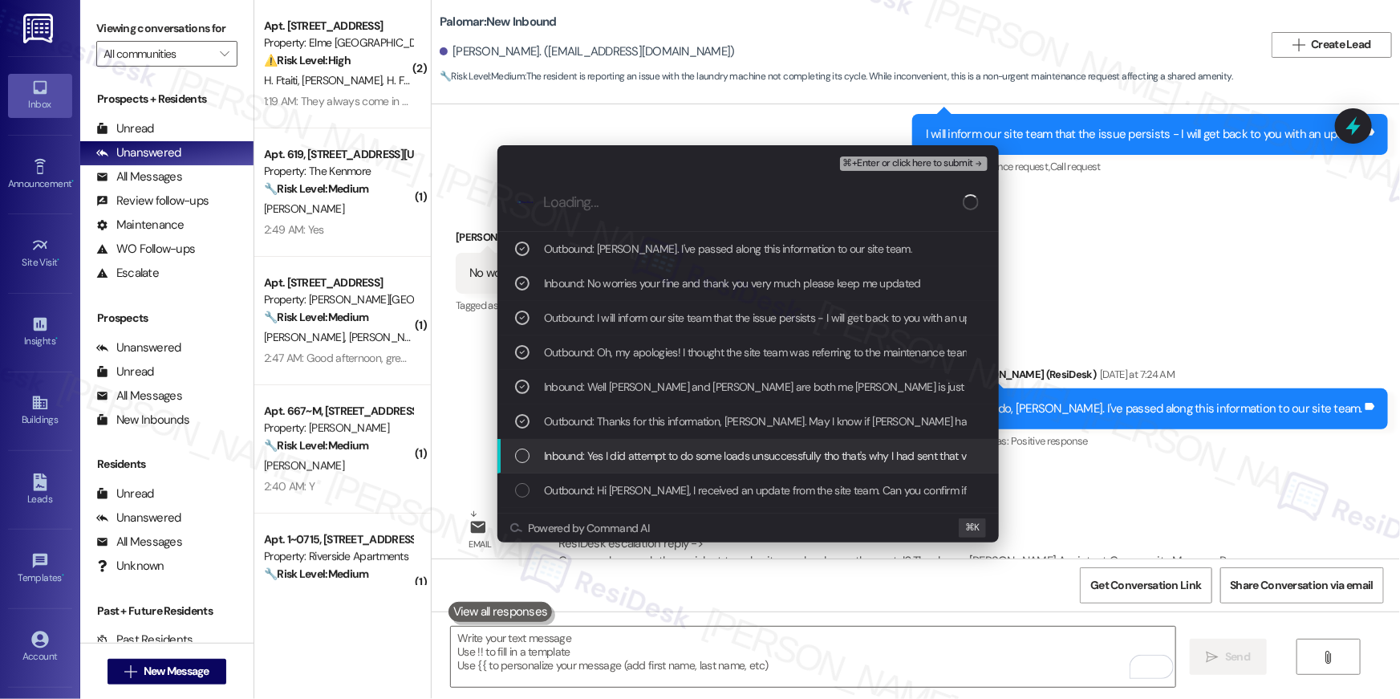
click at [655, 453] on span "Inbound: Yes I did attempt to do some loads unsuccessfully tho that's why I had…" at bounding box center [1096, 456] width 1105 height 18
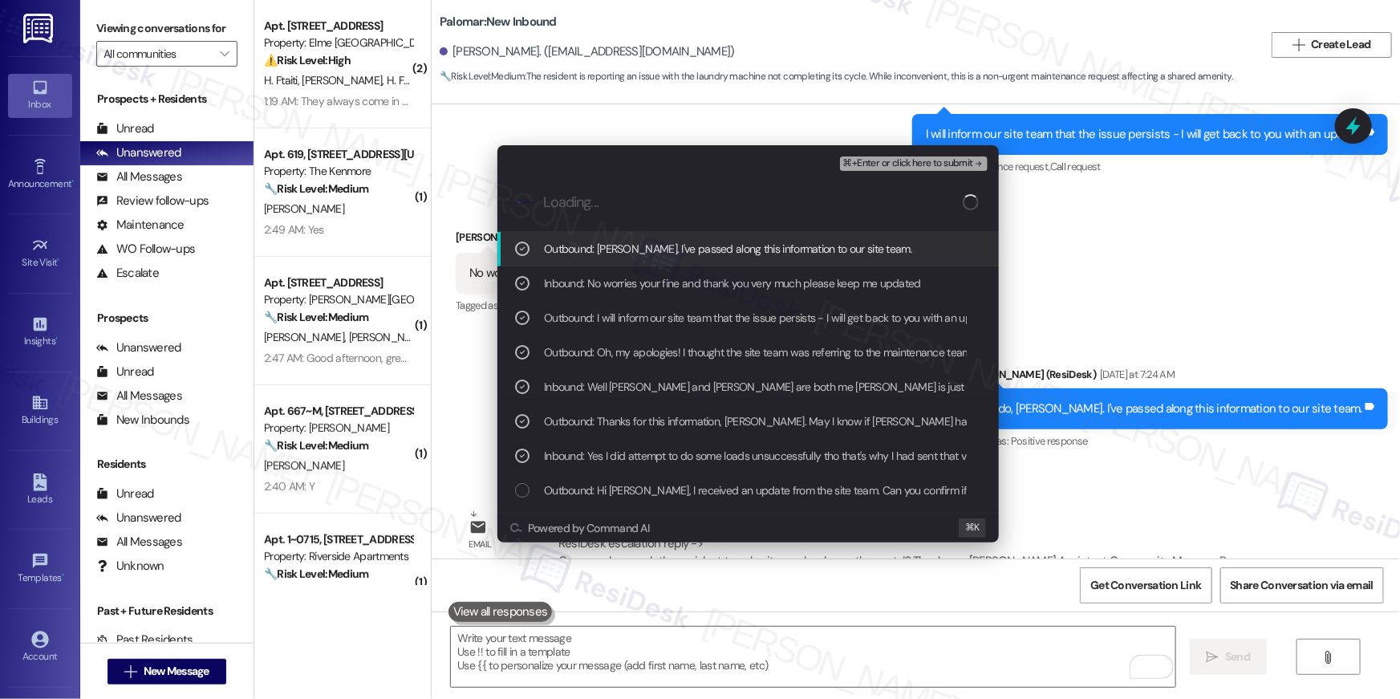
click at [963, 170] on div "⌘+Enter or click here to submit" at bounding box center [915, 163] width 151 height 14
click at [963, 164] on span "⌘+Enter or click here to submit" at bounding box center [908, 163] width 130 height 11
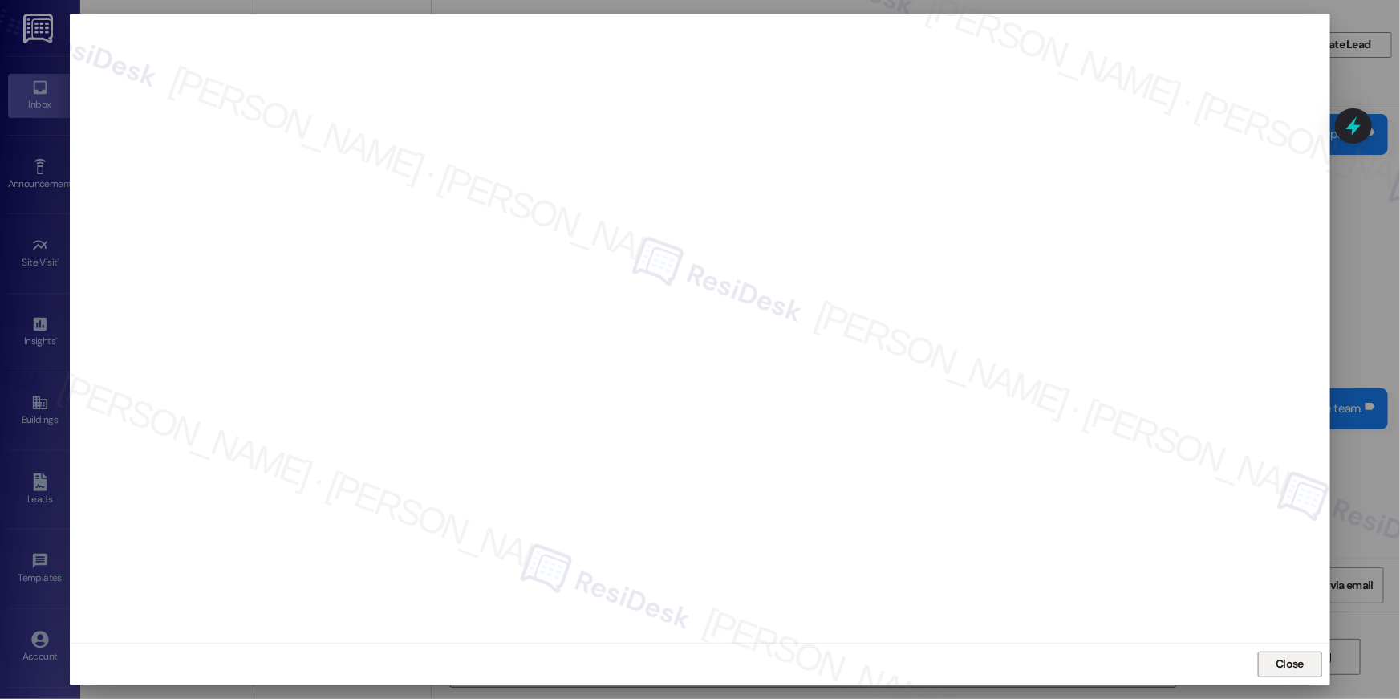
click at [1301, 653] on span "Close" at bounding box center [1289, 664] width 34 height 24
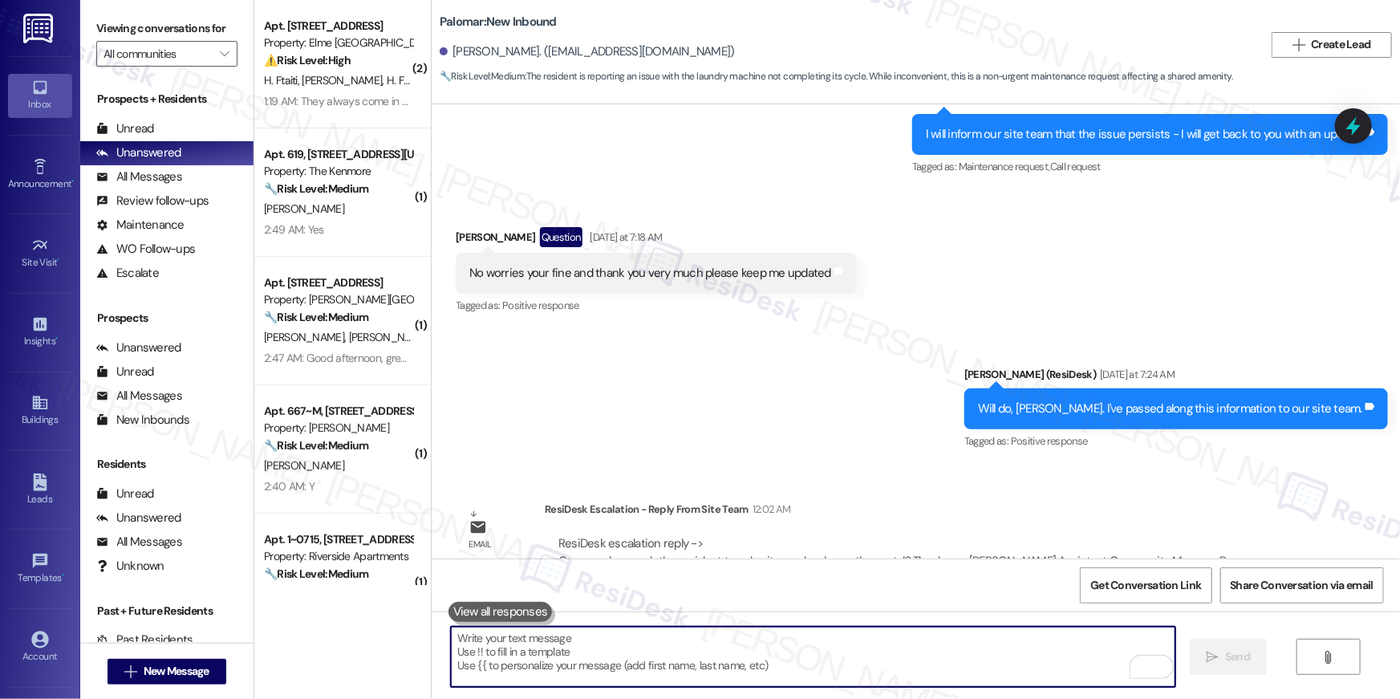
click at [1023, 663] on textarea "To enrich screen reader interactions, please activate Accessibility in Grammarl…" at bounding box center [813, 657] width 724 height 60
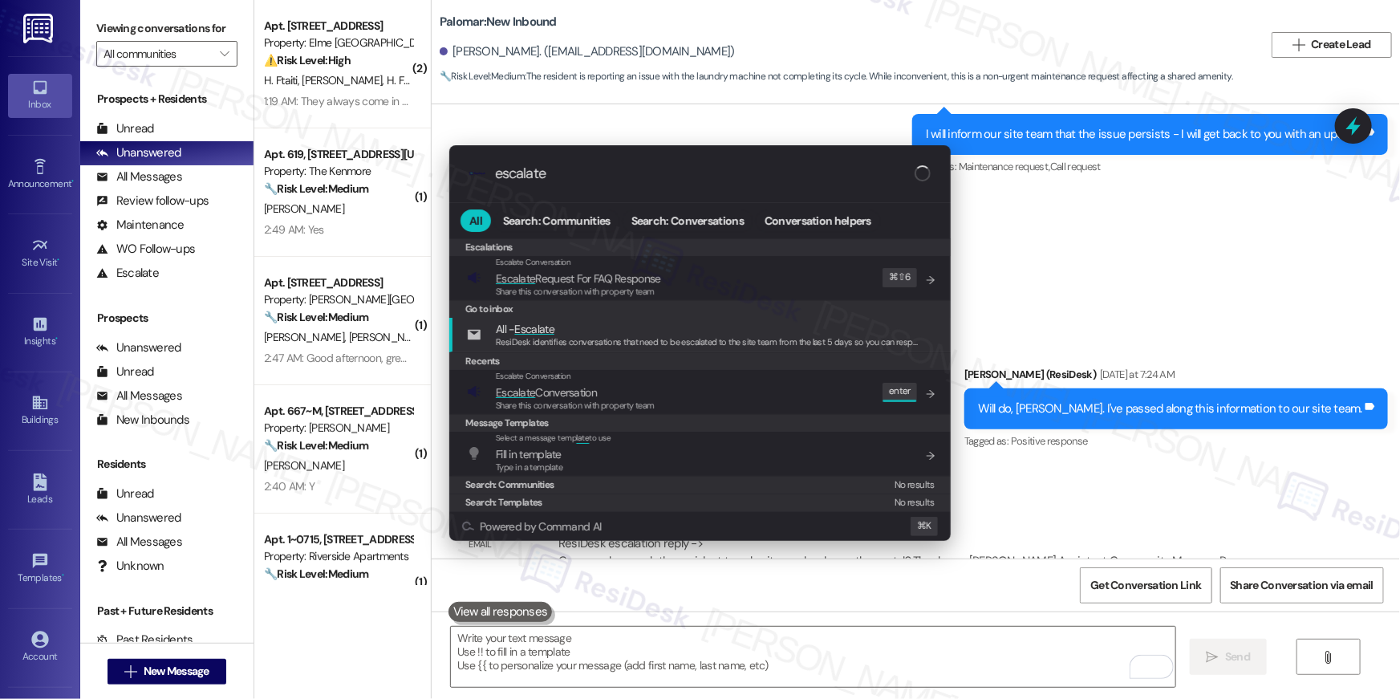
type input "escalate"
drag, startPoint x: 621, startPoint y: 367, endPoint x: 617, endPoint y: 383, distance: 16.5
click at [617, 382] on div "Escalations Escalate Conversation Escalate Request For FAQ Response Share this …" at bounding box center [699, 374] width 501 height 273
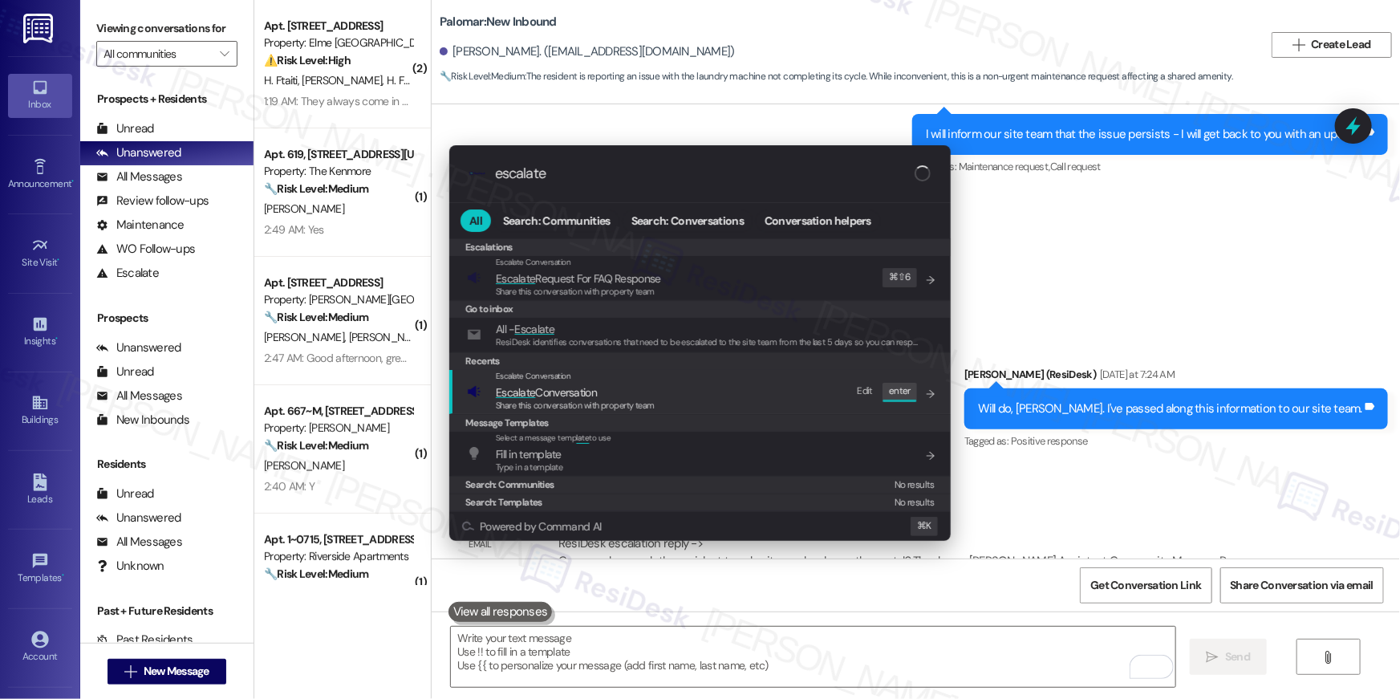
click at [617, 383] on span "Escalate Conversation" at bounding box center [575, 392] width 159 height 18
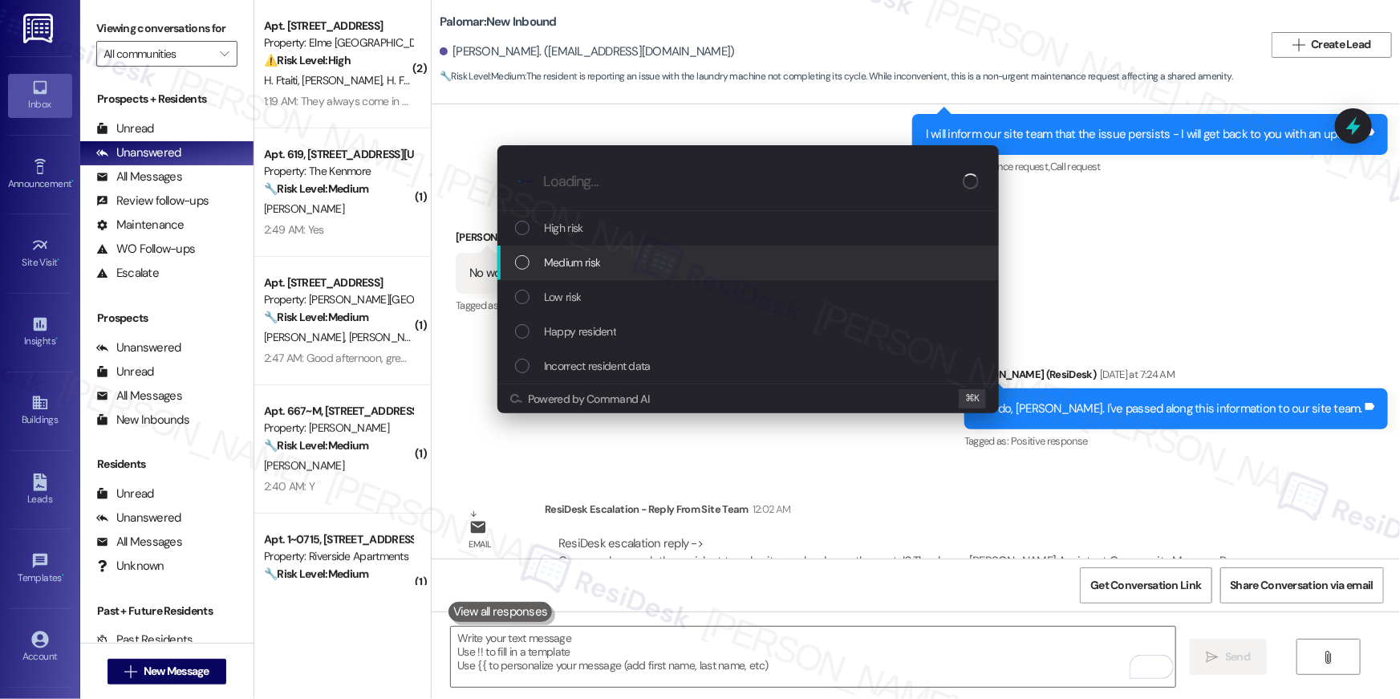
click at [594, 270] on span "Medium risk" at bounding box center [572, 263] width 56 height 18
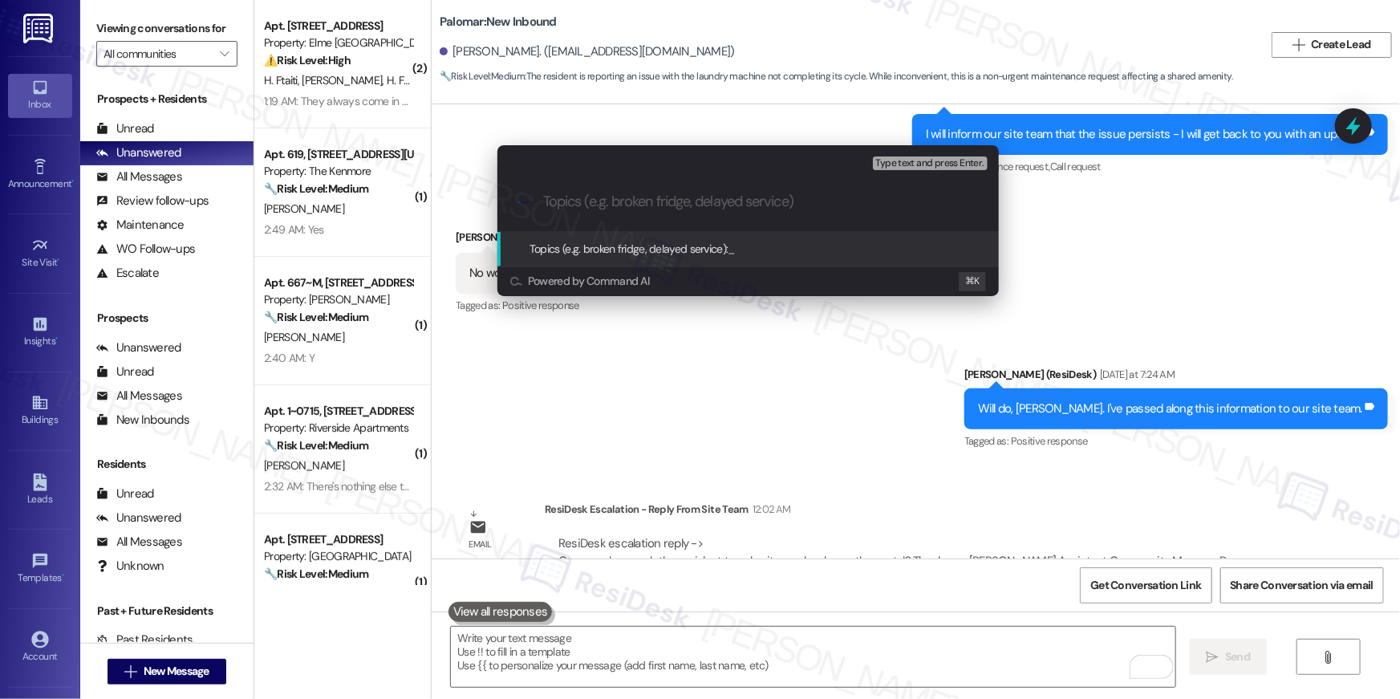
click at [630, 197] on input "Topics (e.g. broken fridge, delayed service)" at bounding box center [761, 201] width 436 height 17
paste input "Work order filed by Residesk | WO # :"1138468""
type input "Work order filed by Residesk | WO # :"1138468""
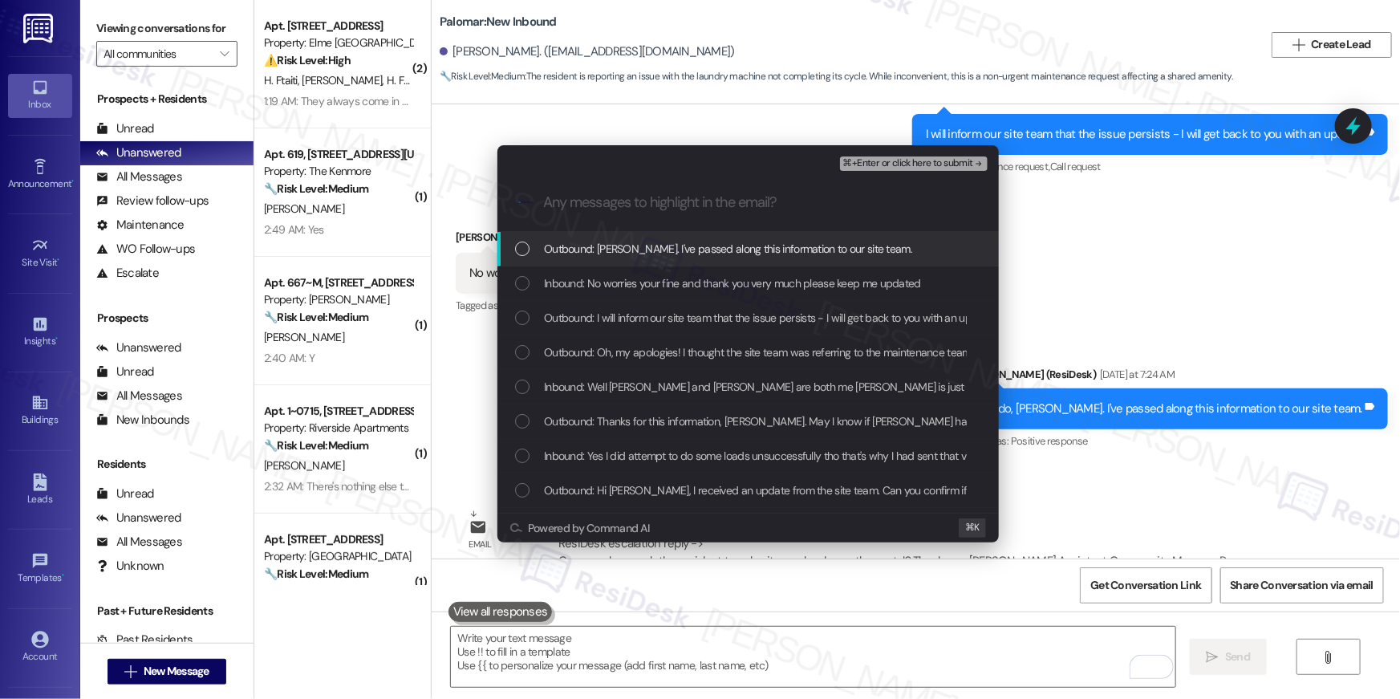
click at [615, 251] on span "Outbound: [PERSON_NAME]. I've passed along this information to our site team." at bounding box center [728, 249] width 368 height 18
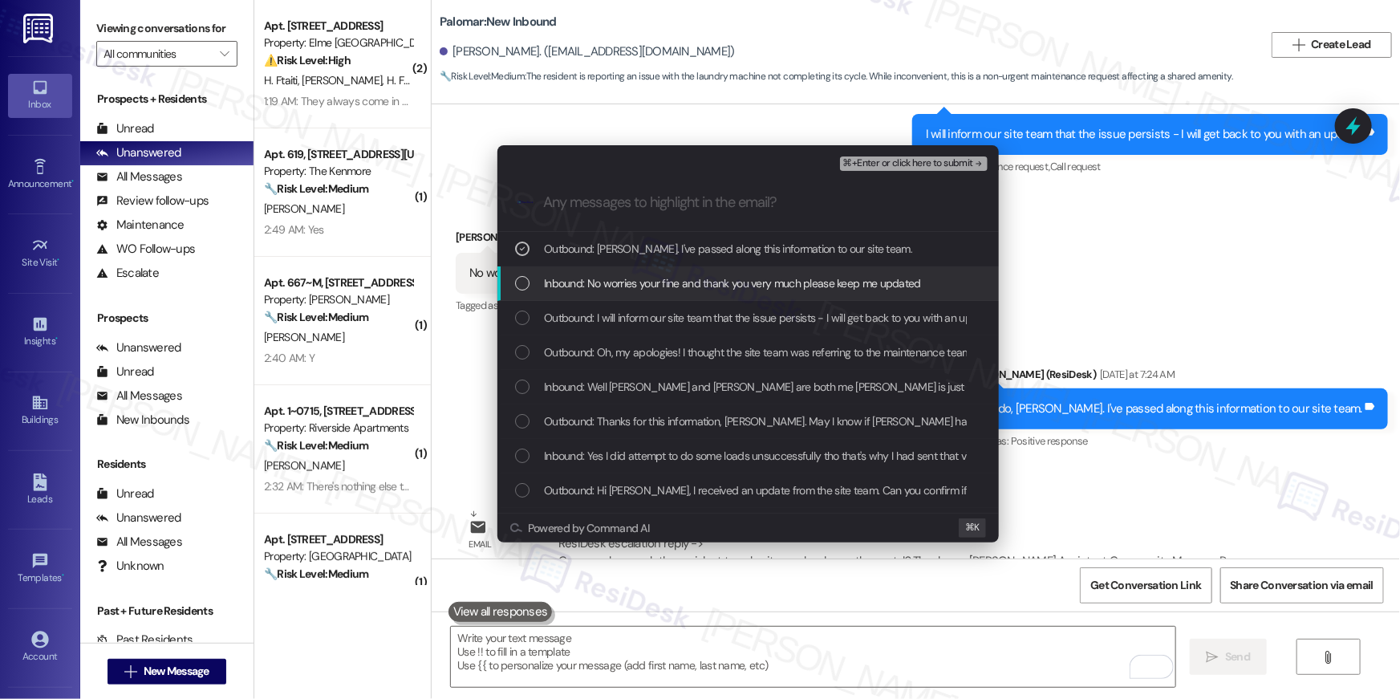
click at [620, 282] on span "Inbound: No worries your fine and thank you very much please keep me updated" at bounding box center [732, 283] width 377 height 18
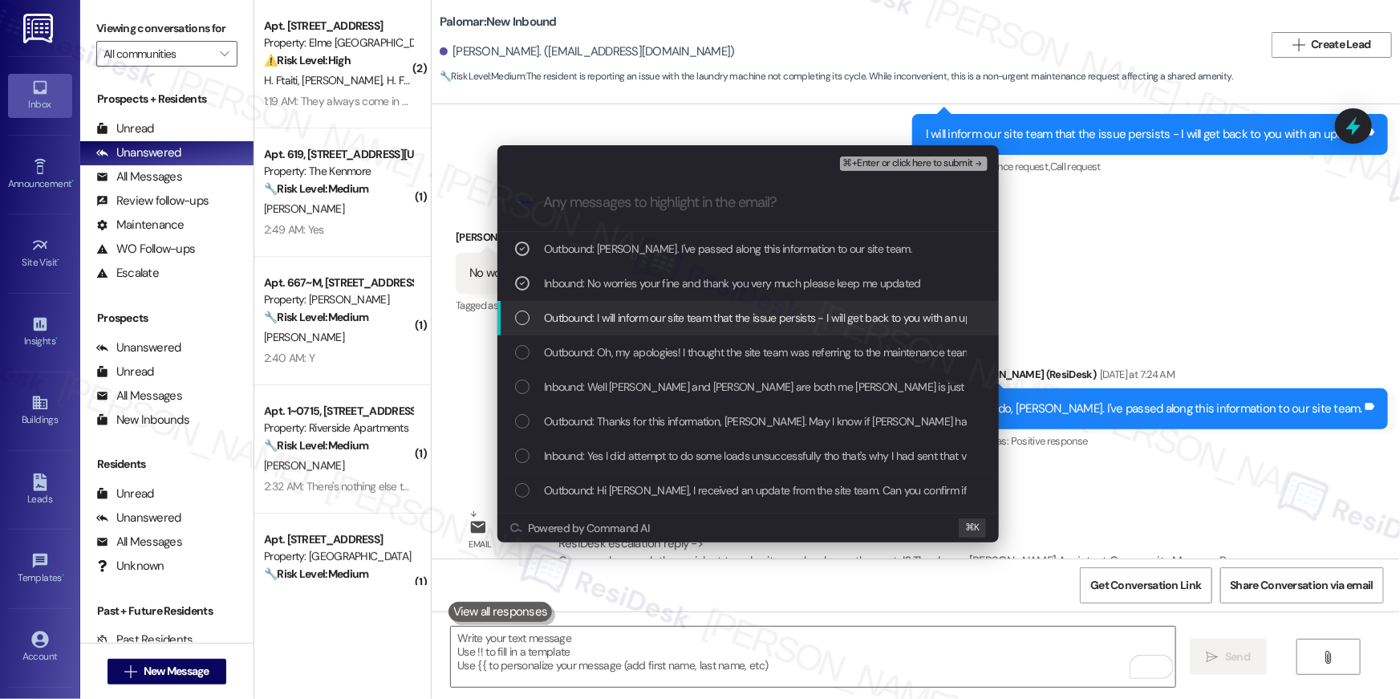
drag, startPoint x: 623, startPoint y: 323, endPoint x: 623, endPoint y: 349, distance: 25.7
click at [623, 323] on span "Outbound: I will inform our site team that the issue persists - I will get back…" at bounding box center [770, 318] width 452 height 18
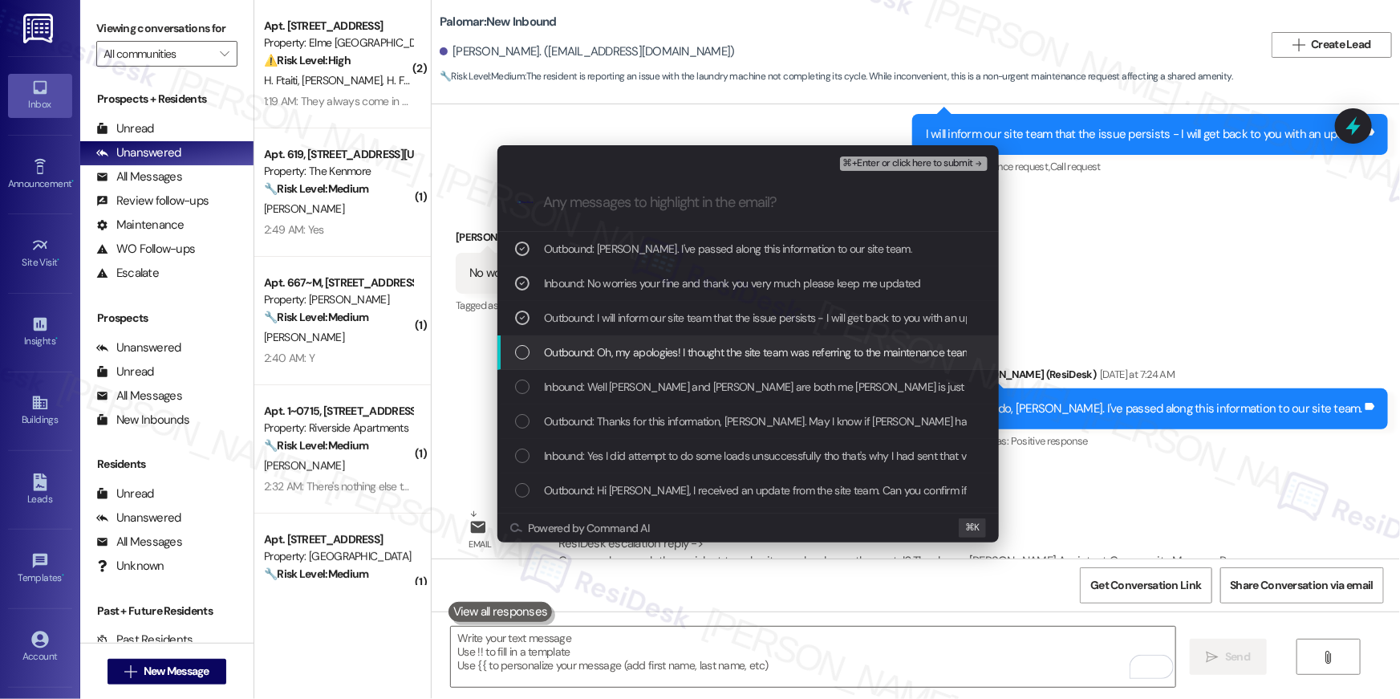
click at [622, 356] on span "Outbound: Oh, my apologies! I thought the site team was referring to the mainte…" at bounding box center [823, 352] width 558 height 18
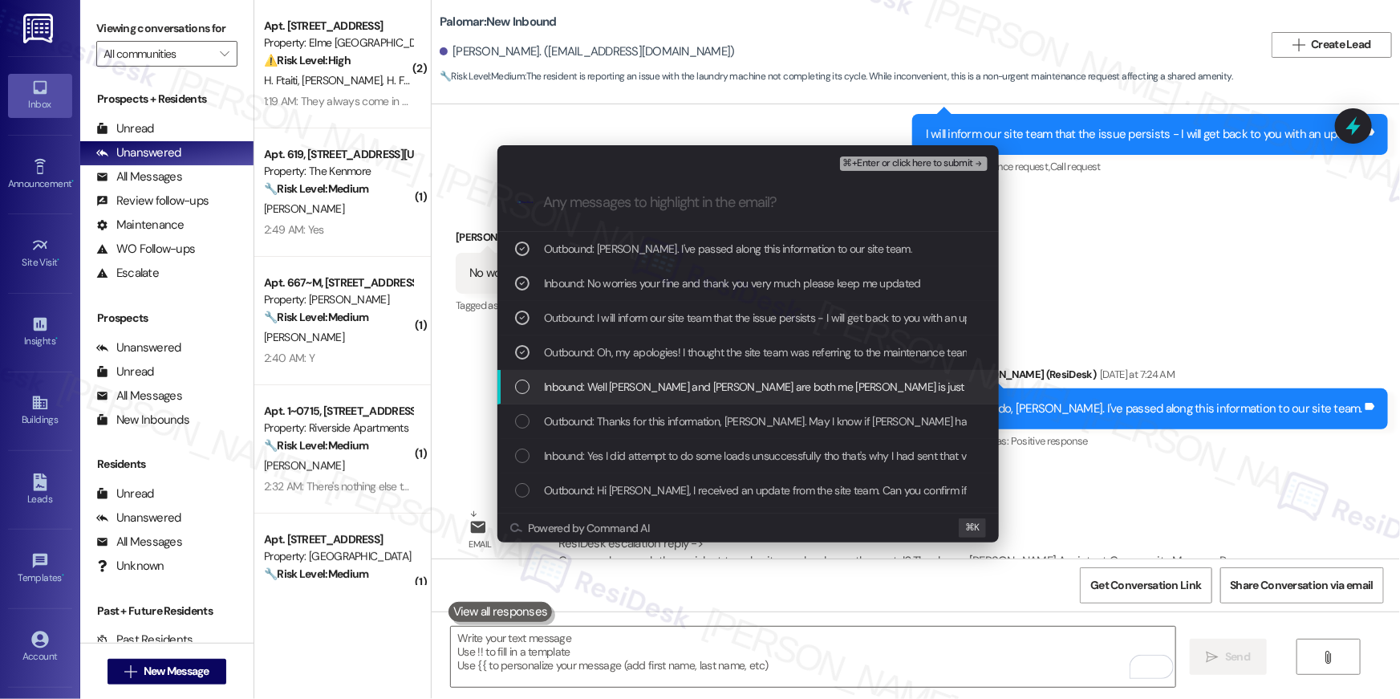
click at [629, 386] on span "Inbound: Well [PERSON_NAME] and [PERSON_NAME] are both me [PERSON_NAME] is just…" at bounding box center [969, 387] width 851 height 18
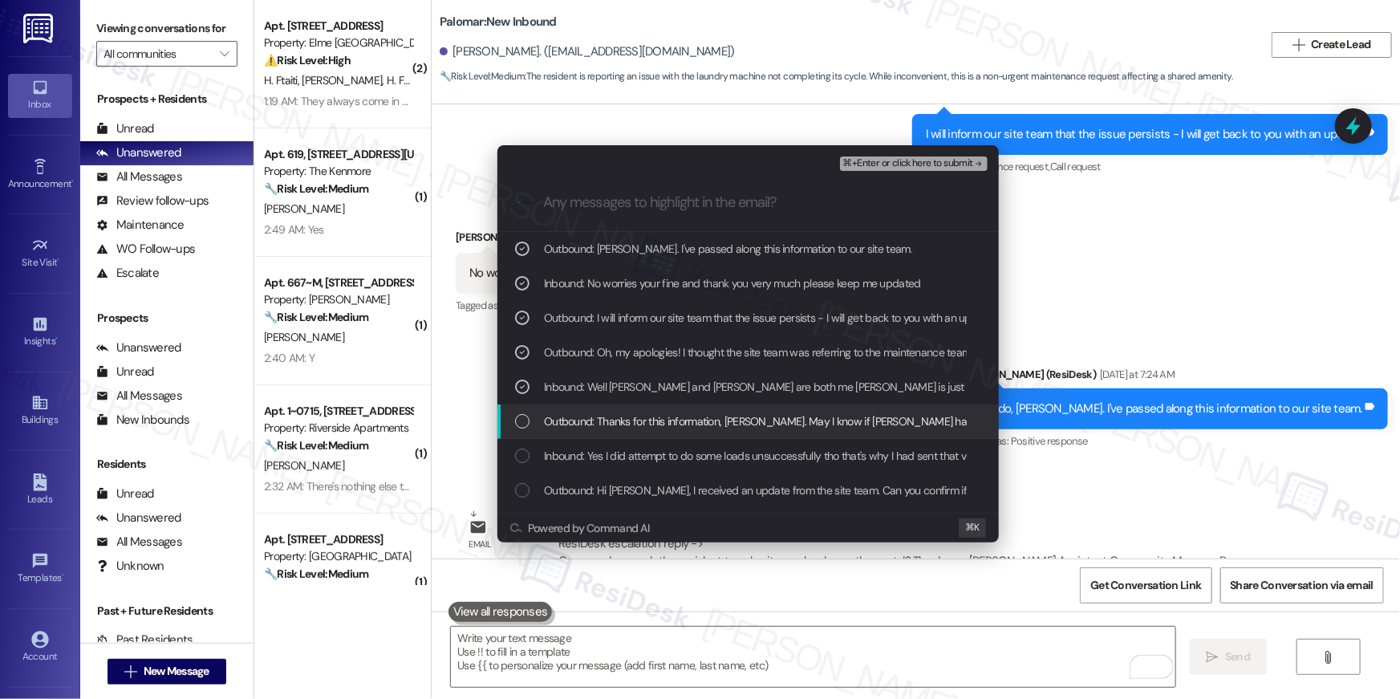
drag, startPoint x: 640, startPoint y: 422, endPoint x: 653, endPoint y: 446, distance: 27.3
click at [641, 422] on span "Outbound: Thanks for this information, [PERSON_NAME]. May I know if [PERSON_NAM…" at bounding box center [787, 421] width 486 height 18
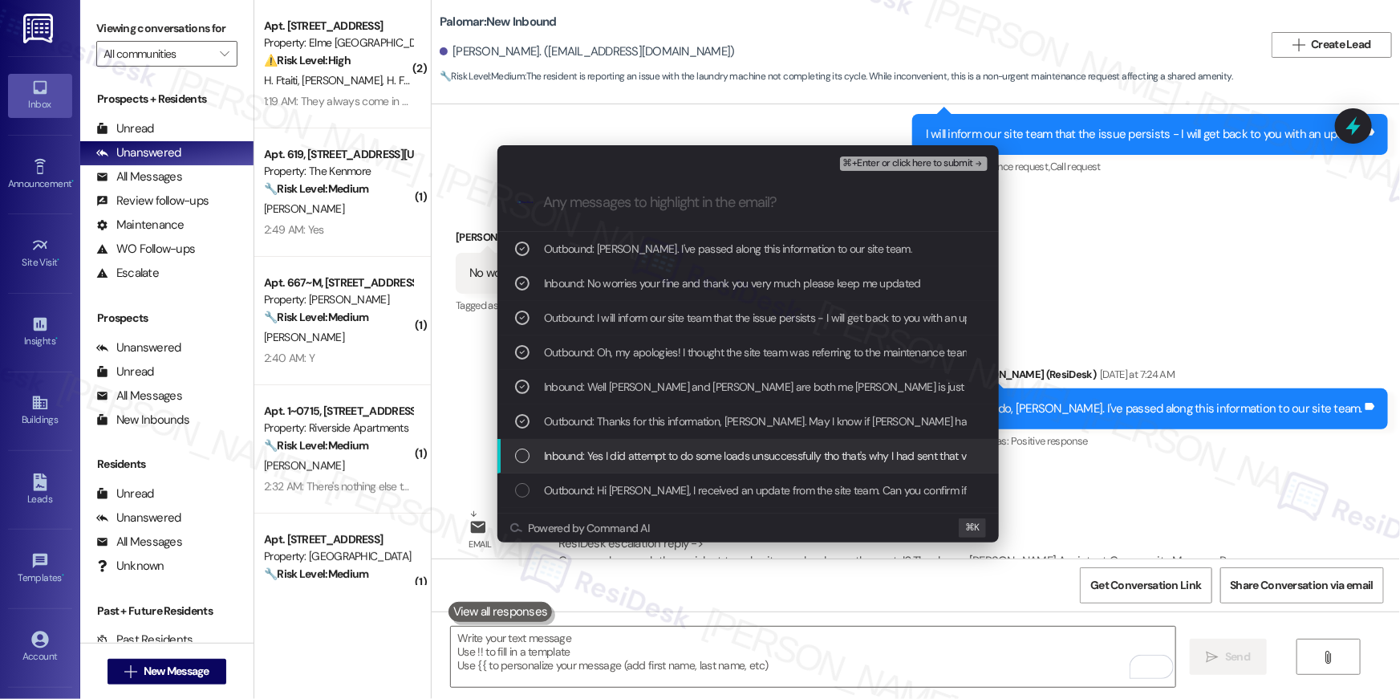
click at [654, 452] on span "Inbound: Yes I did attempt to do some loads unsuccessfully tho that's why I had…" at bounding box center [1096, 456] width 1105 height 18
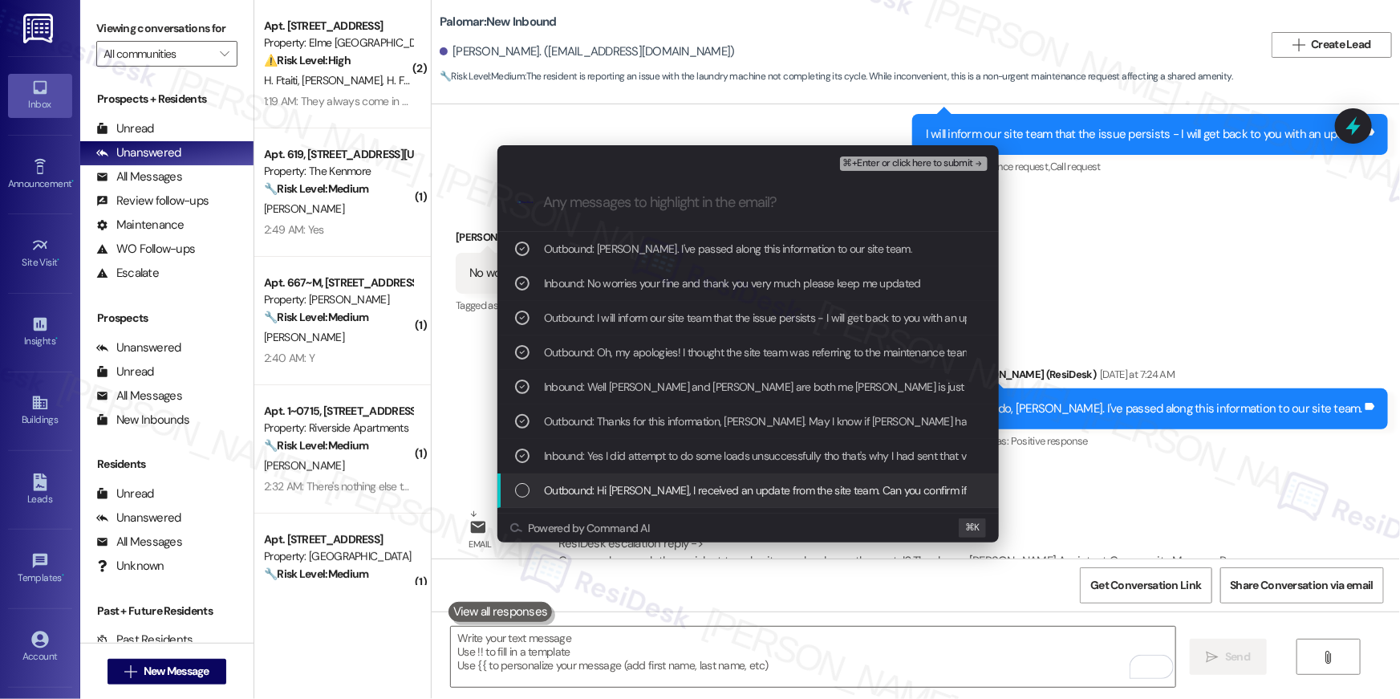
click at [671, 488] on span "Outbound: Hi [PERSON_NAME], I received an update from the site team. Can you co…" at bounding box center [1326, 490] width 1565 height 18
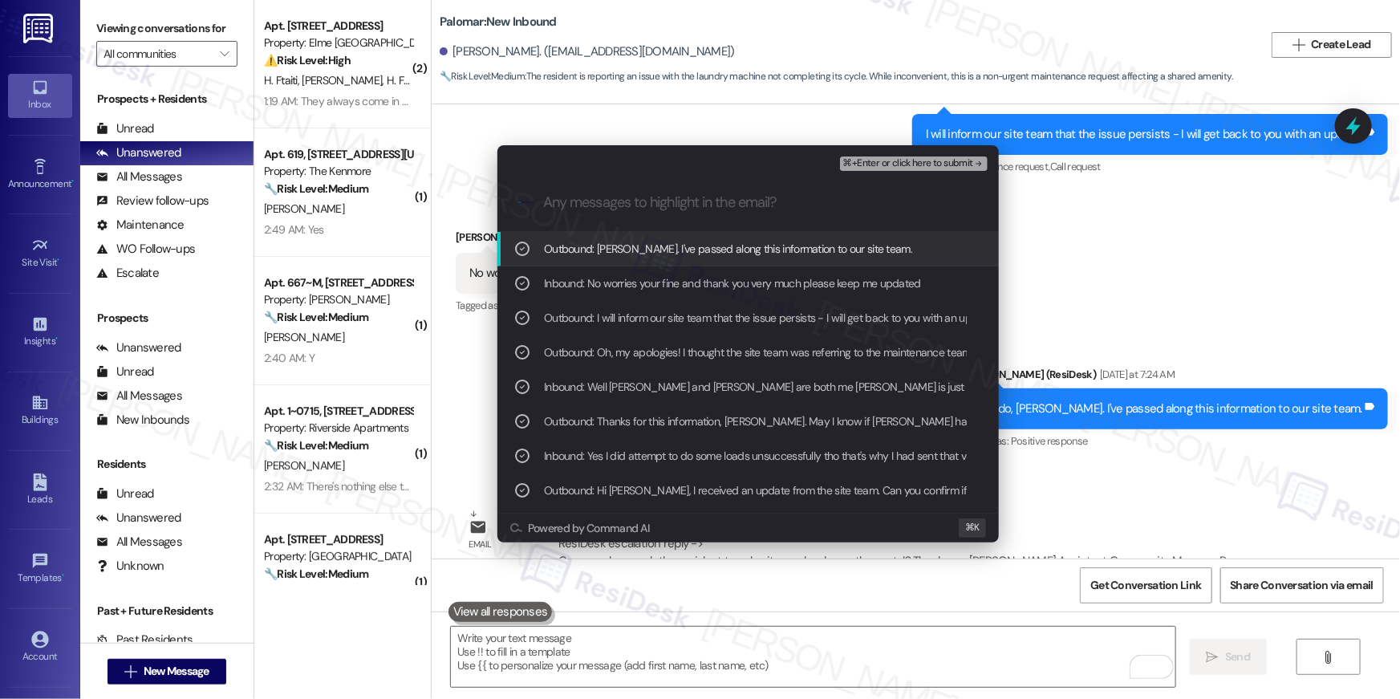
click at [915, 164] on span "⌘+Enter or click here to submit" at bounding box center [908, 163] width 130 height 11
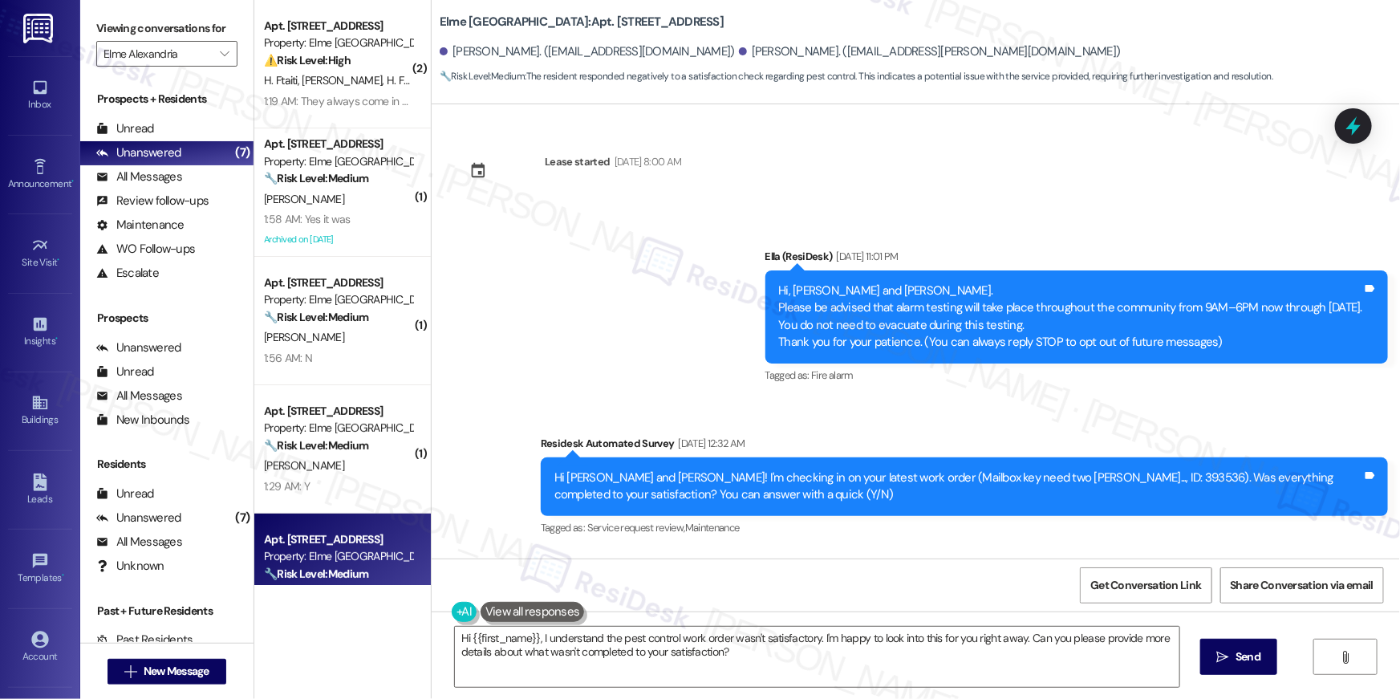
scroll to position [2685, 0]
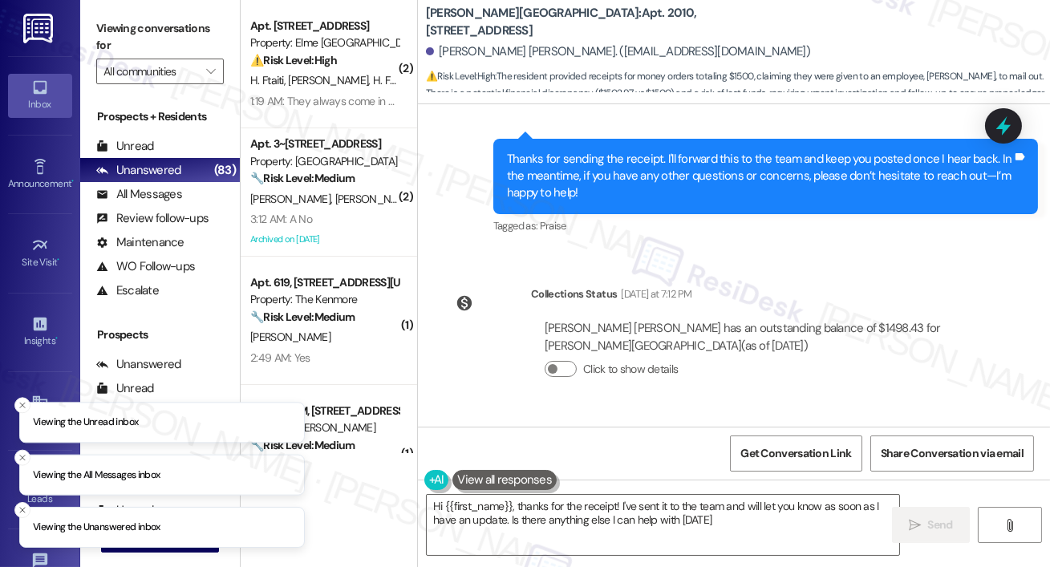
type textarea "Hi {{first_name}}, thanks for the receipt! I've sent it to the team and will le…"
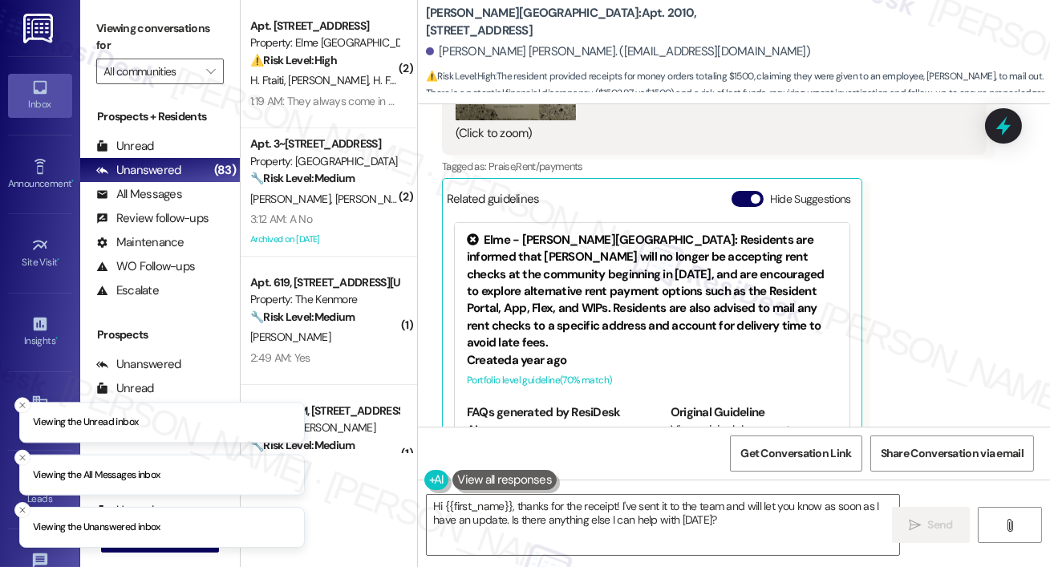
scroll to position [2600, 0]
